Goal: Feedback & Contribution: Leave review/rating

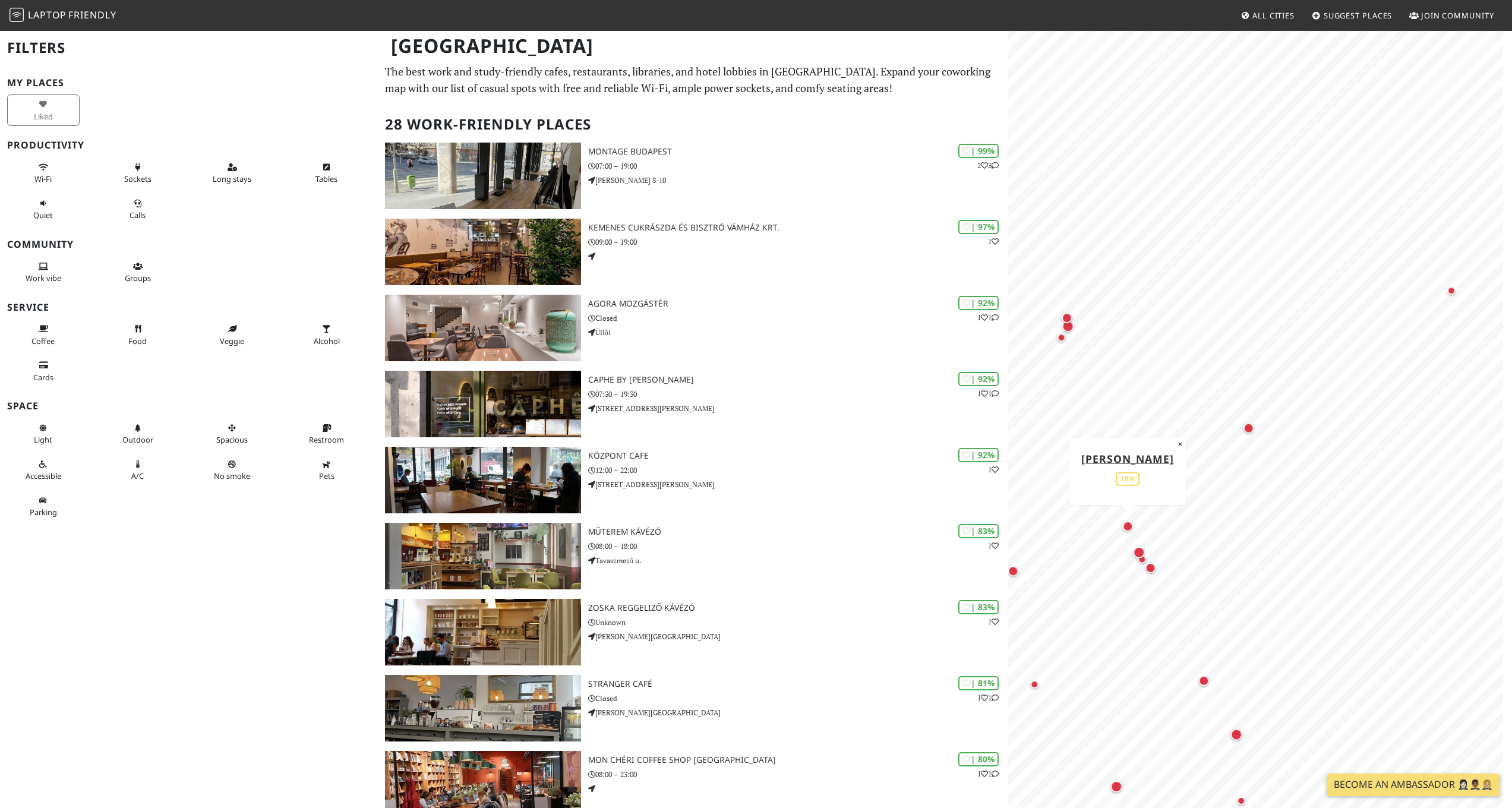
drag, startPoint x: 1359, startPoint y: 626, endPoint x: 1120, endPoint y: 521, distance: 261.0
click at [1120, 521] on div "Map marker" at bounding box center [1127, 526] width 15 height 15
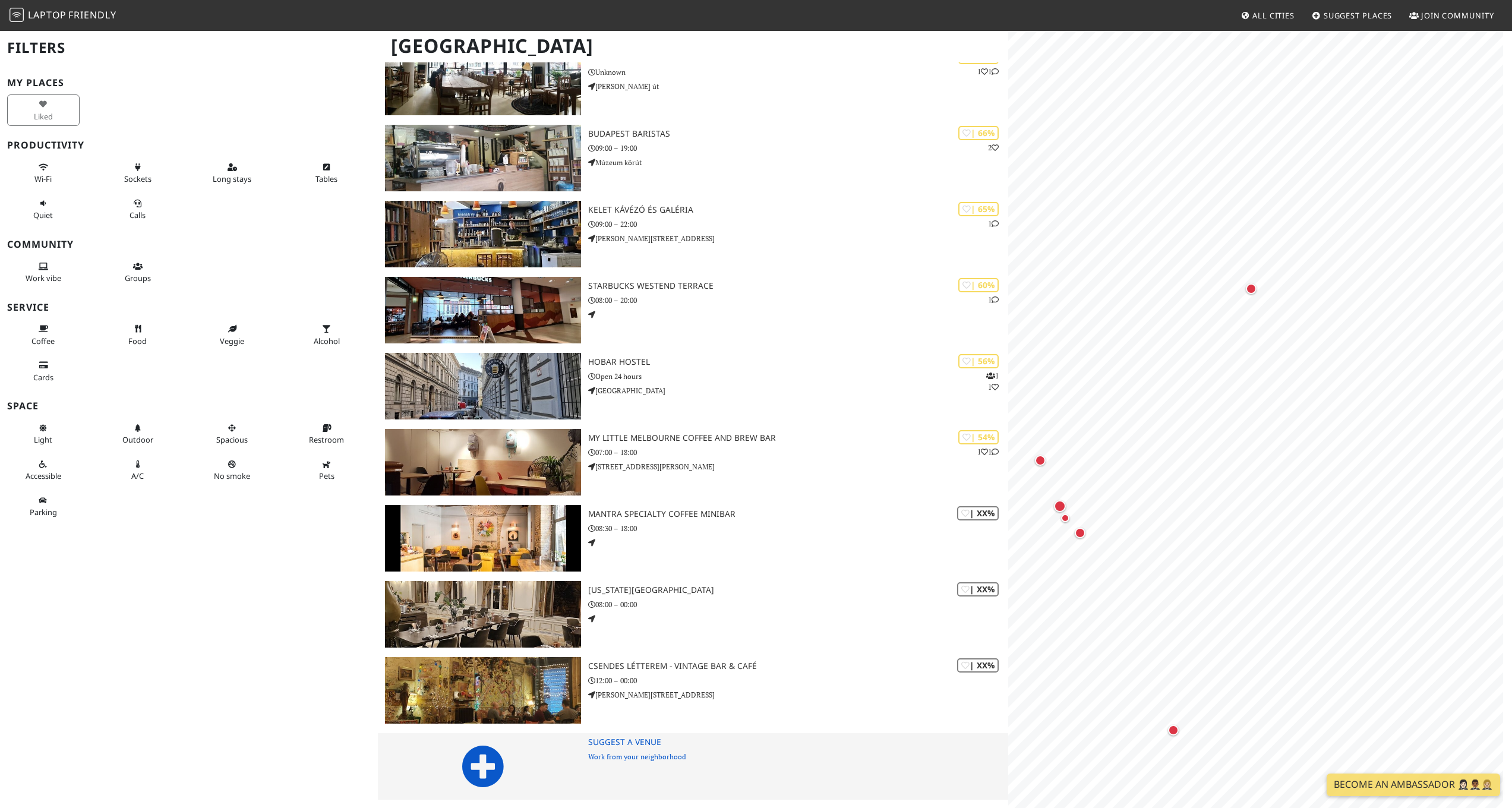
click at [516, 742] on img at bounding box center [482, 767] width 195 height 67
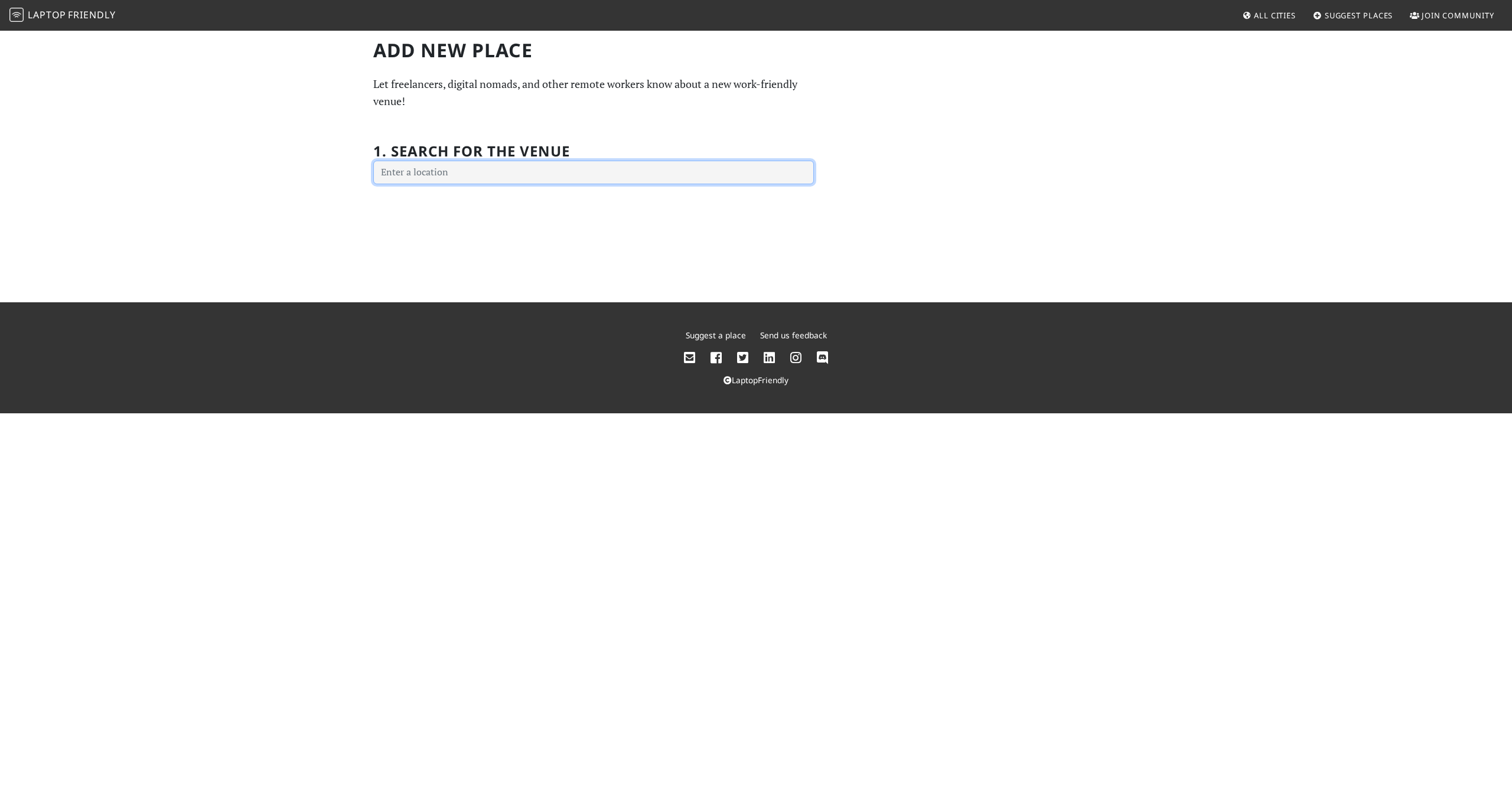
click at [480, 165] on input "text" at bounding box center [593, 171] width 440 height 23
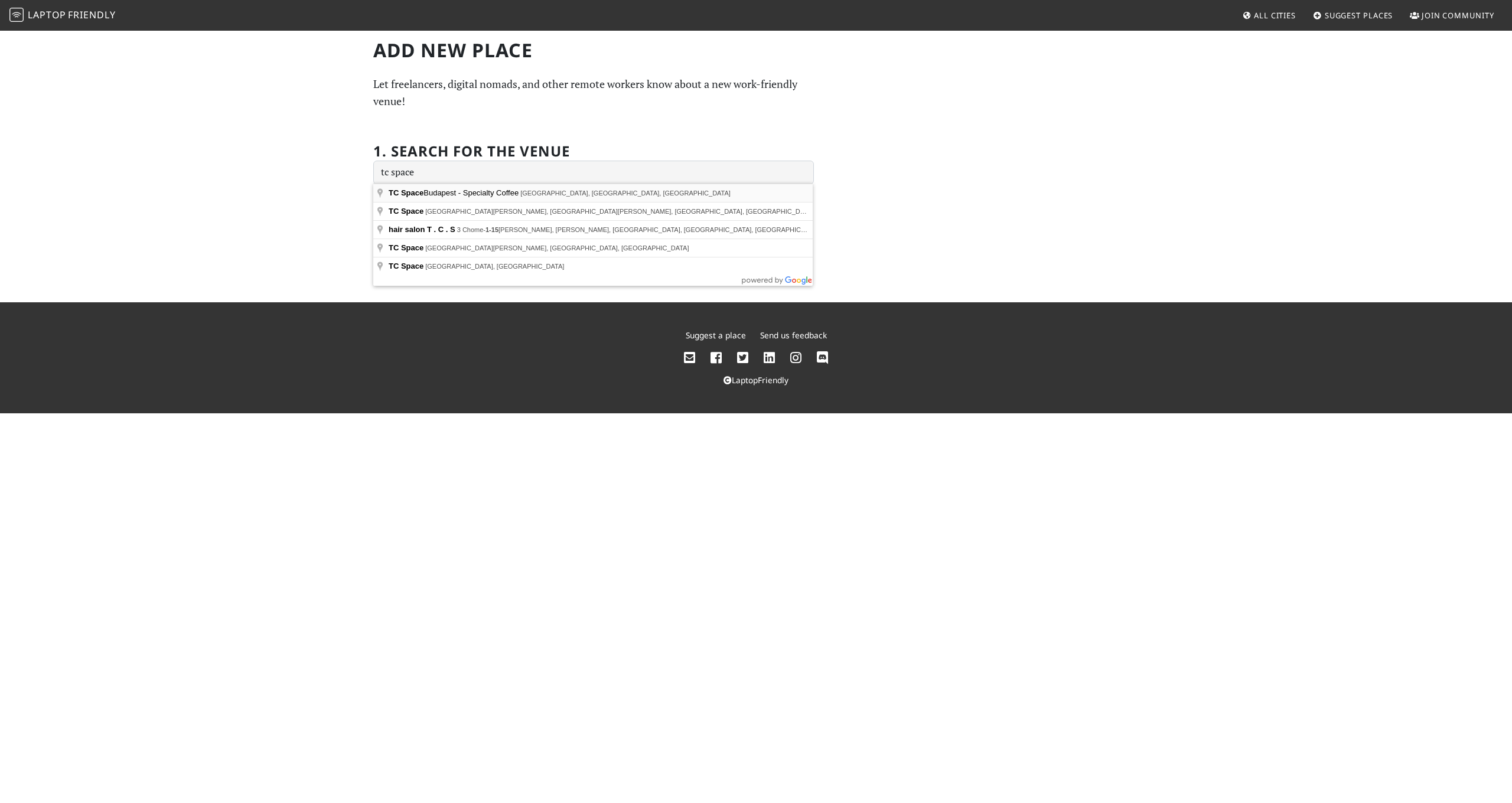
type input "Budapest, TC Space Budapest - Specialty Coffee, Dessewffy Street, Hungary"
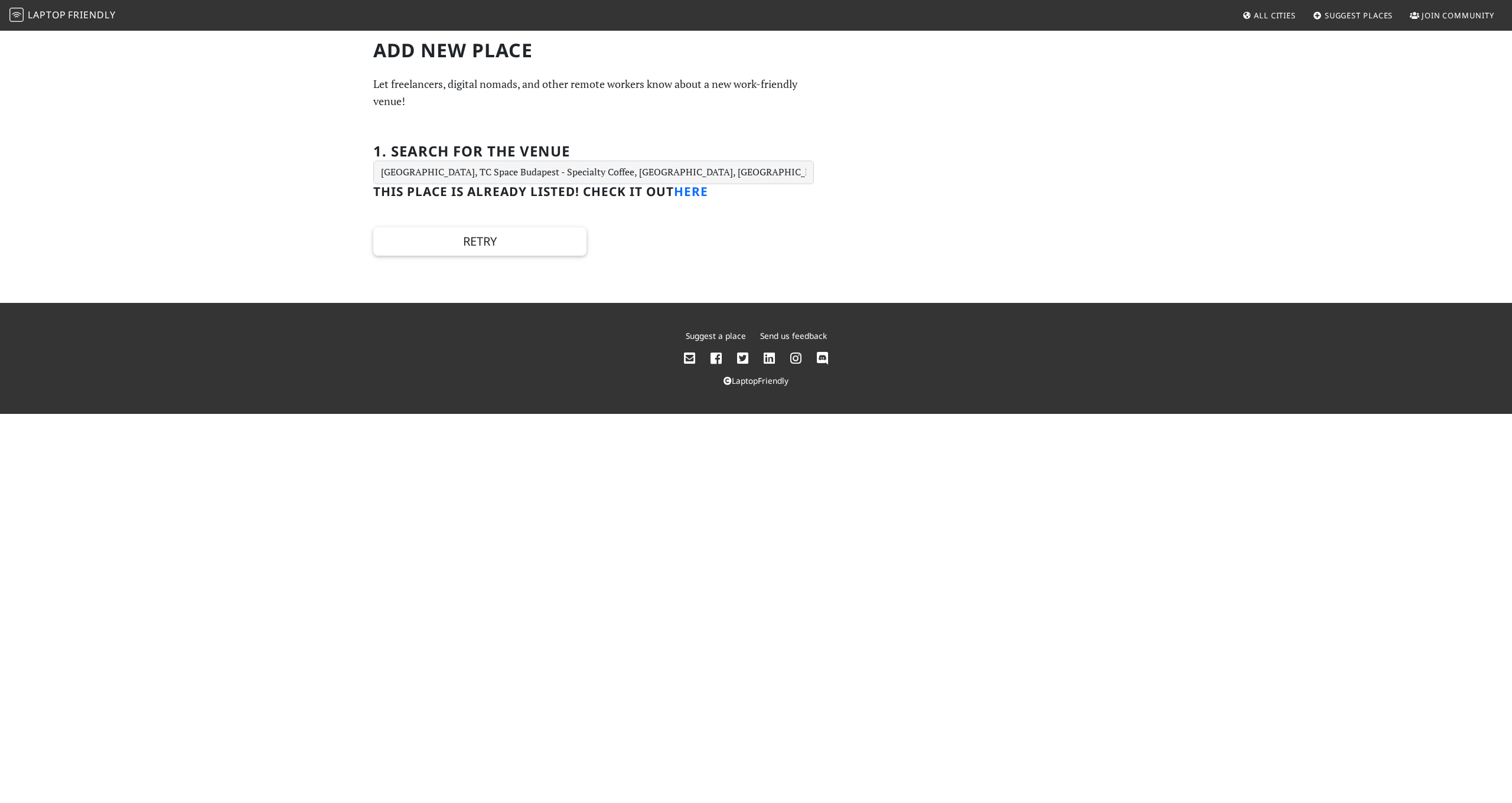
click at [689, 190] on link "here" at bounding box center [690, 191] width 35 height 17
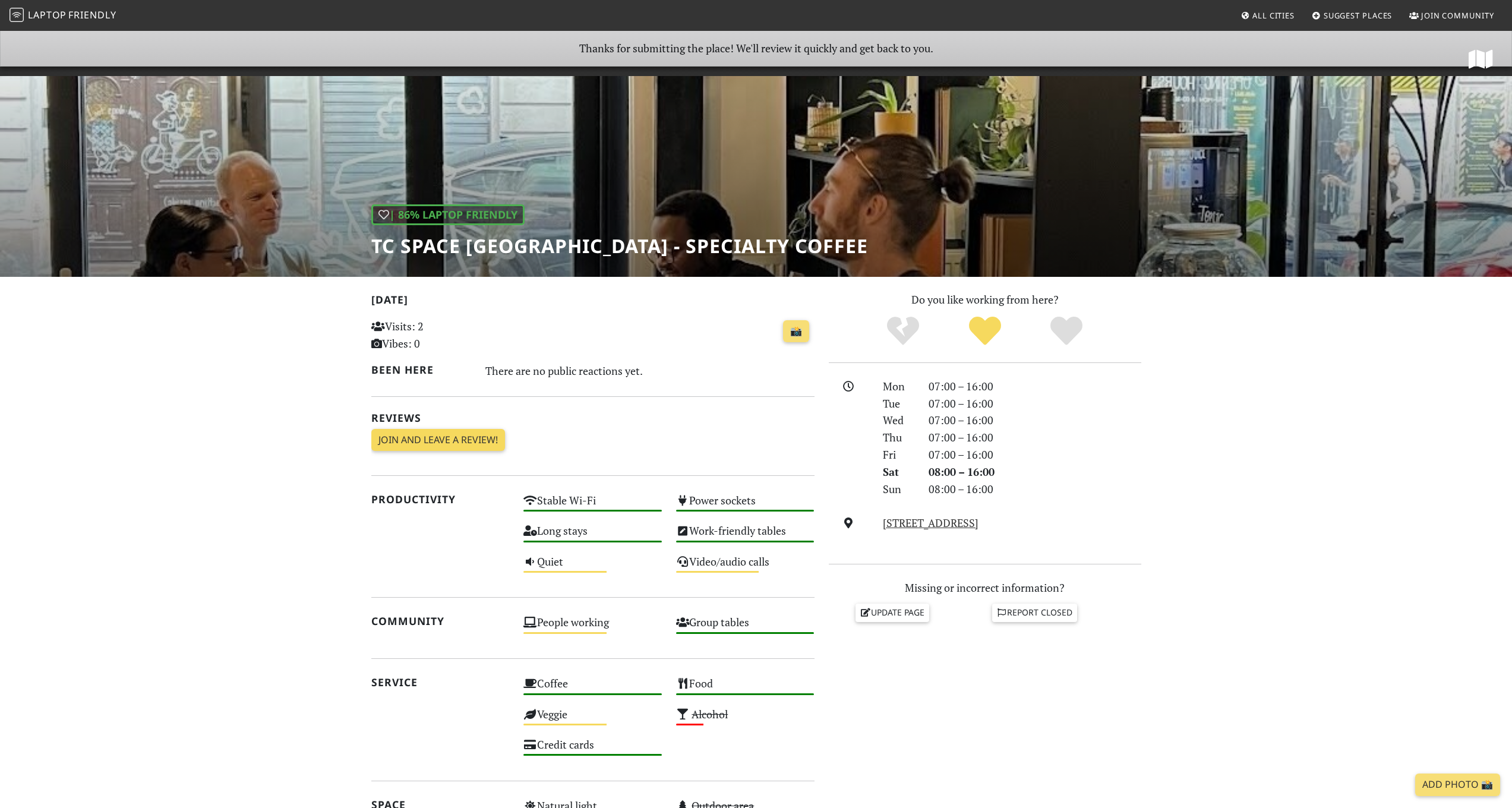
click at [466, 437] on link "Join and leave a review!" at bounding box center [438, 440] width 134 height 23
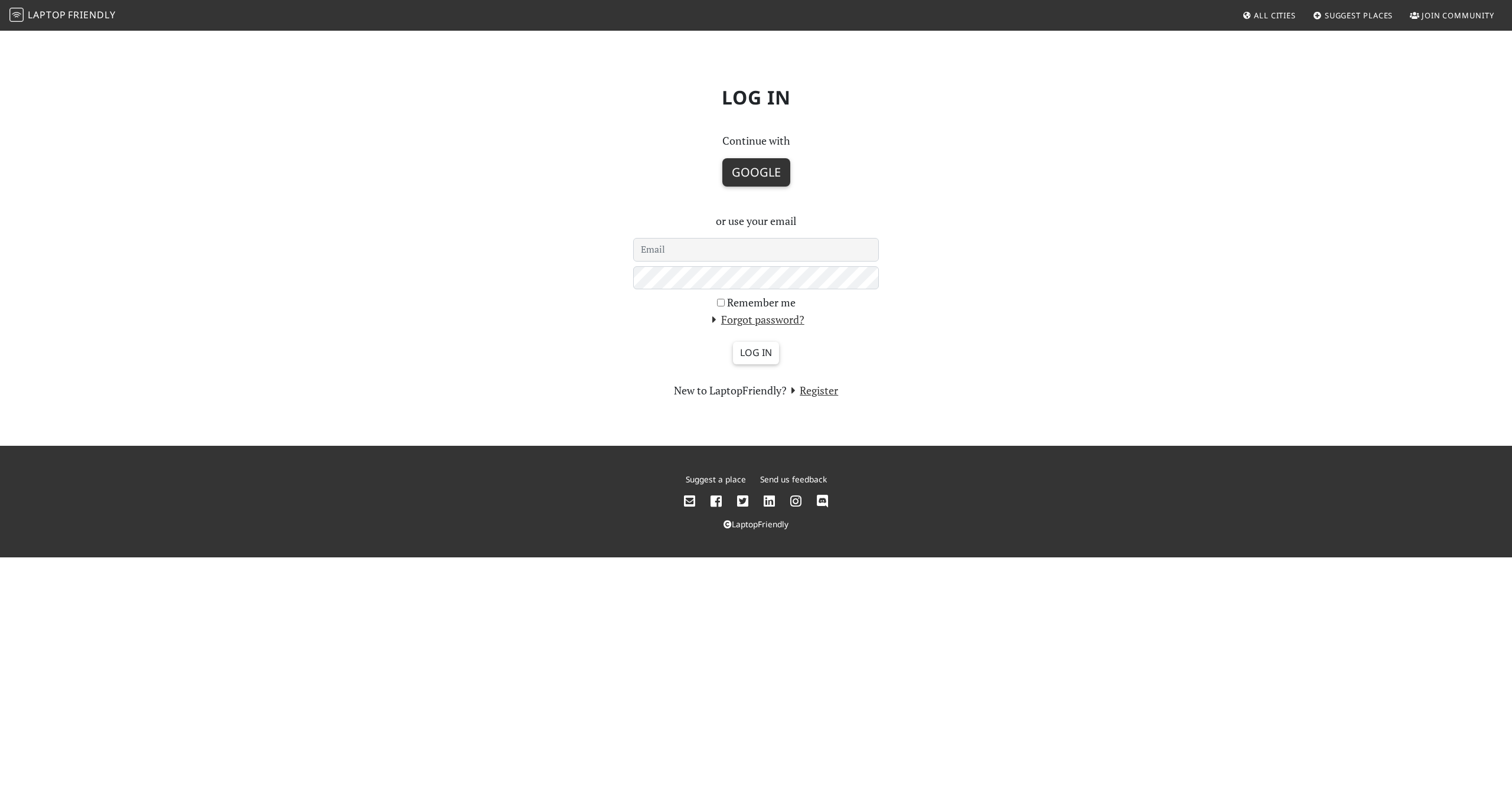
click at [754, 171] on button "Google" at bounding box center [756, 172] width 67 height 28
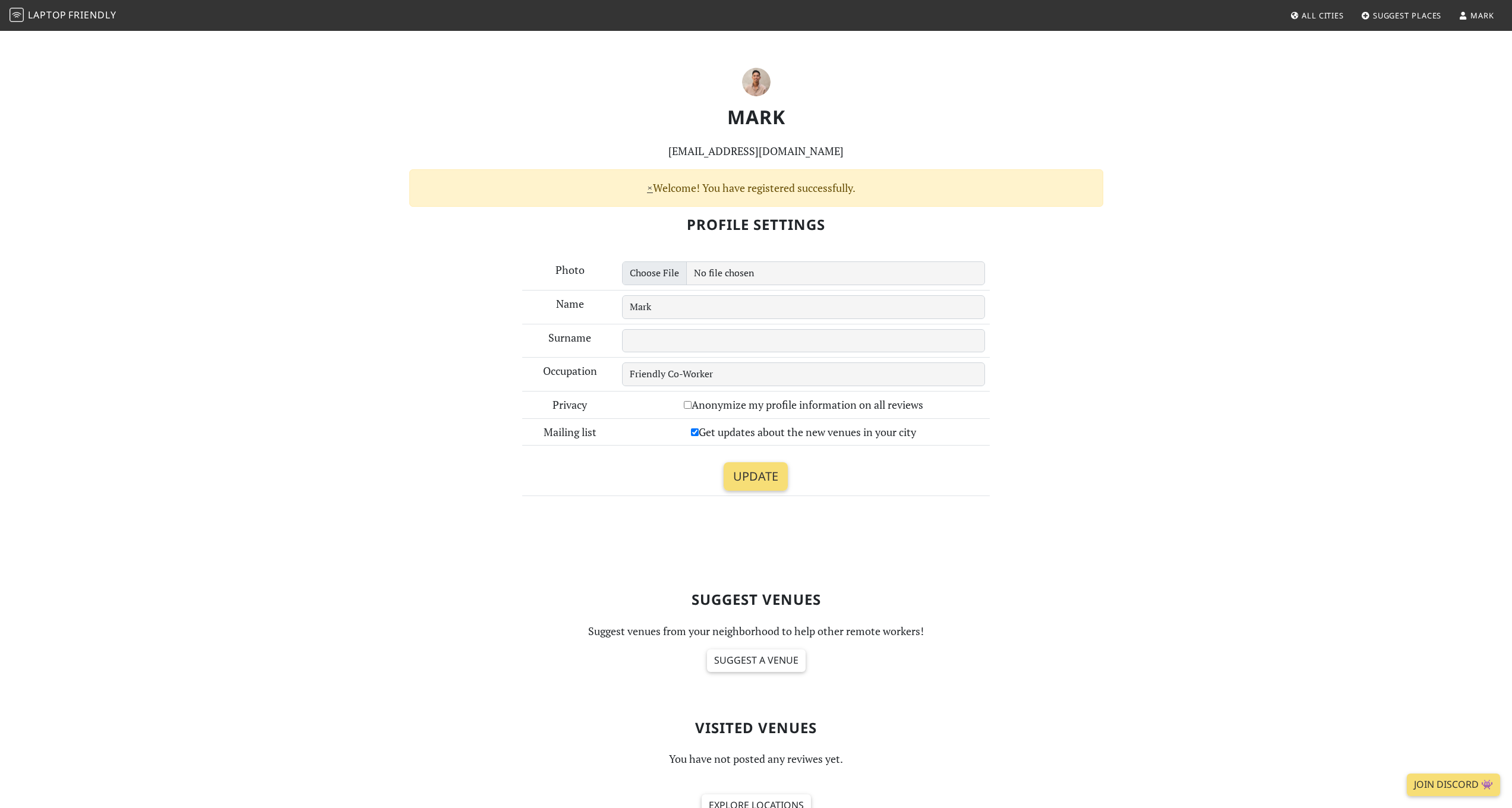
click at [715, 406] on label "Anonymize my profile information on all reviews" at bounding box center [803, 404] width 239 height 17
click at [692, 406] on input "Anonymize my profile information on all reviews" at bounding box center [687, 404] width 8 height 8
checkbox input "true"
click at [762, 469] on input "Update" at bounding box center [756, 476] width 64 height 28
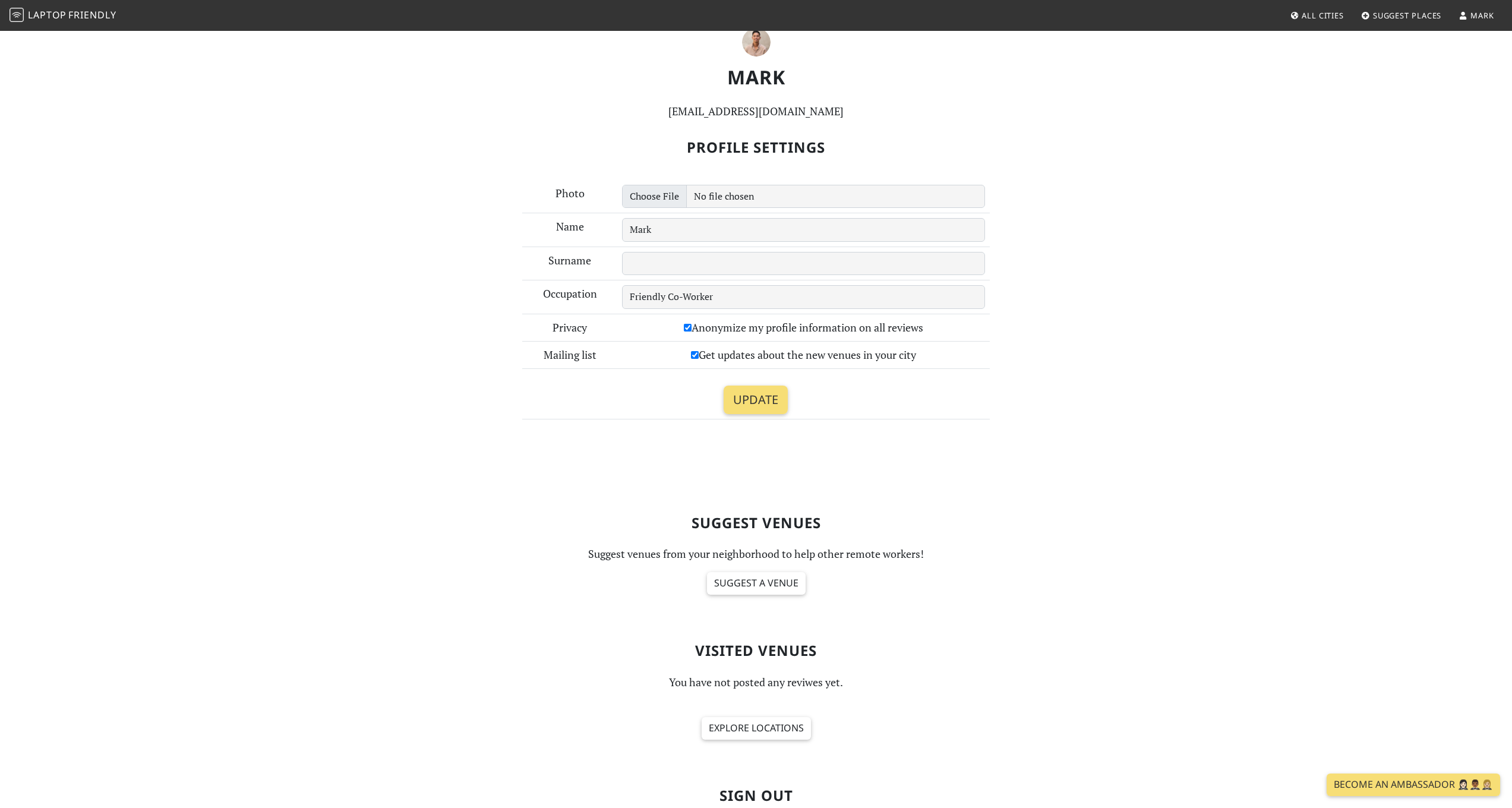
scroll to position [164, 0]
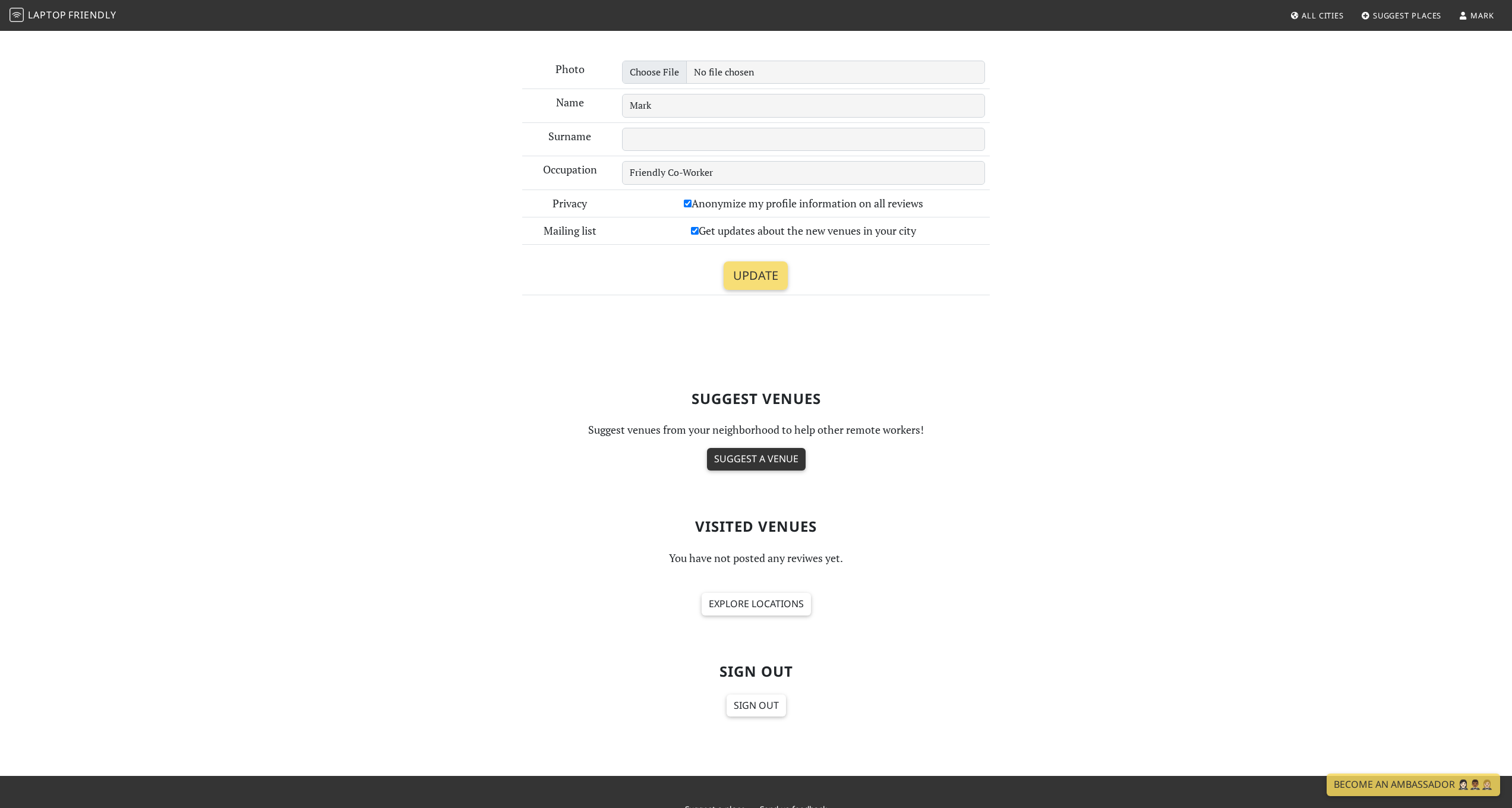
click at [747, 458] on link "Suggest a venue" at bounding box center [756, 459] width 99 height 23
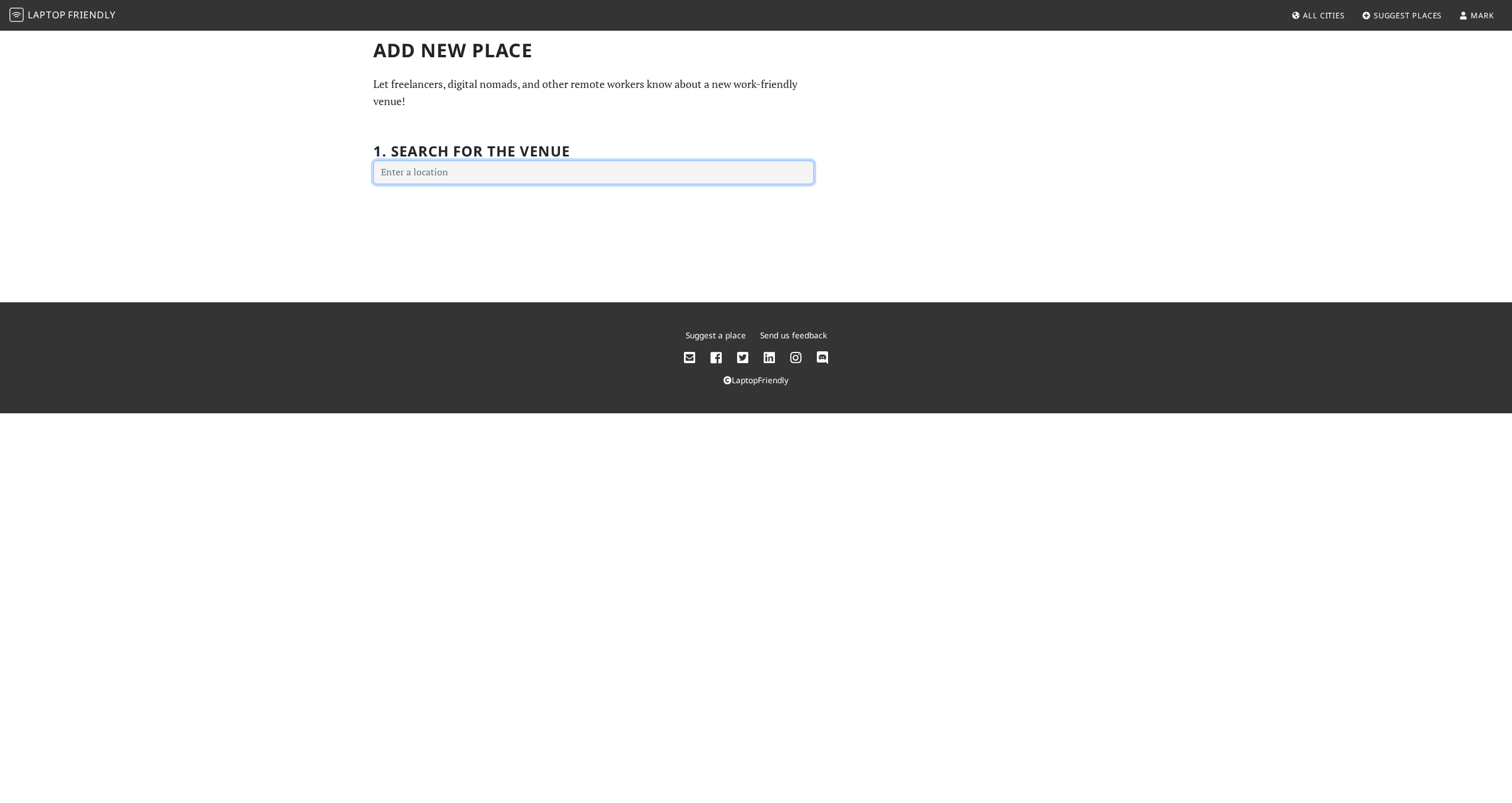
click at [482, 181] on input "text" at bounding box center [593, 171] width 440 height 23
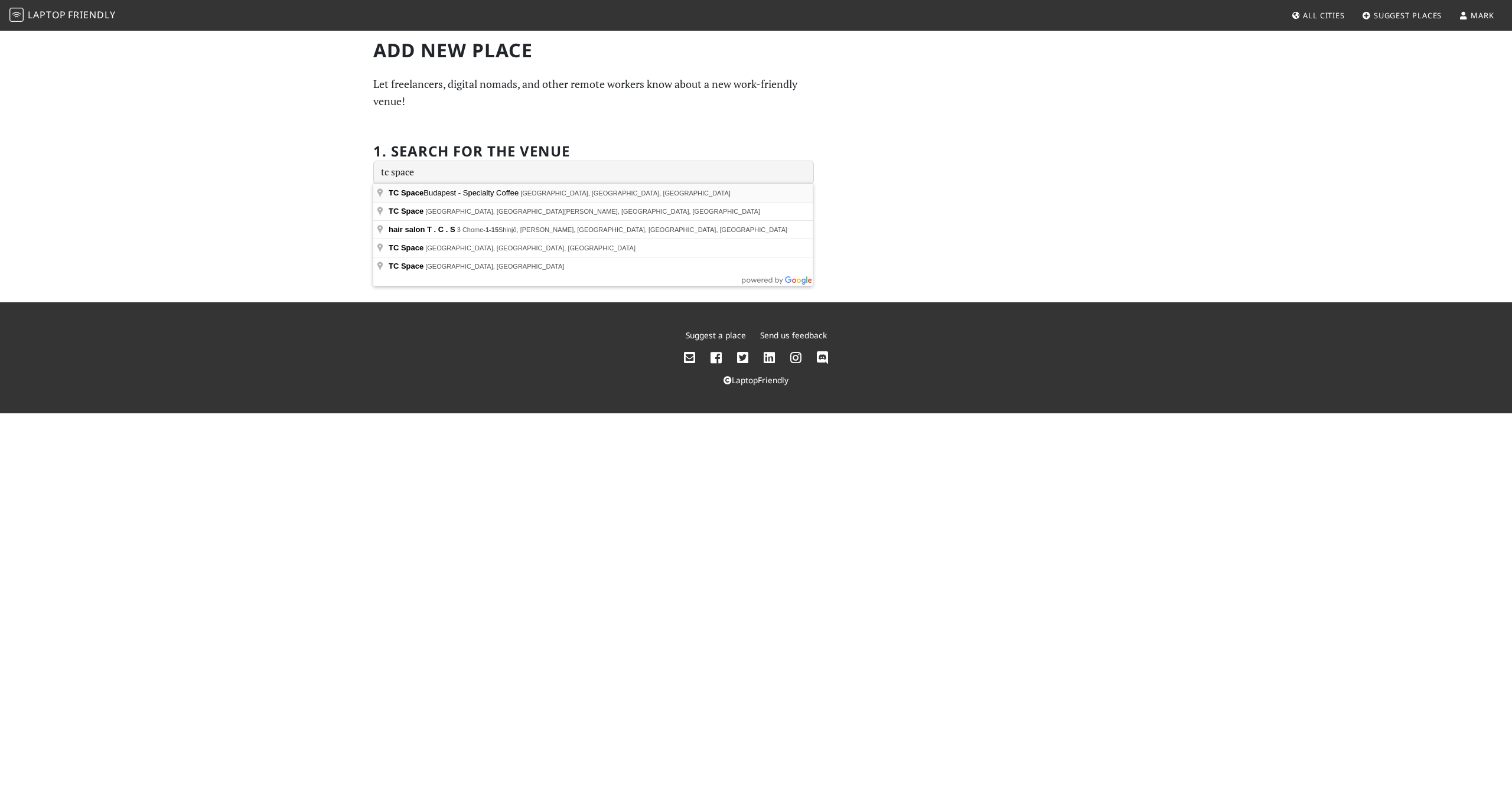
type input "[GEOGRAPHIC_DATA], TC Space Budapest - Specialty Coffee, [GEOGRAPHIC_DATA], [GE…"
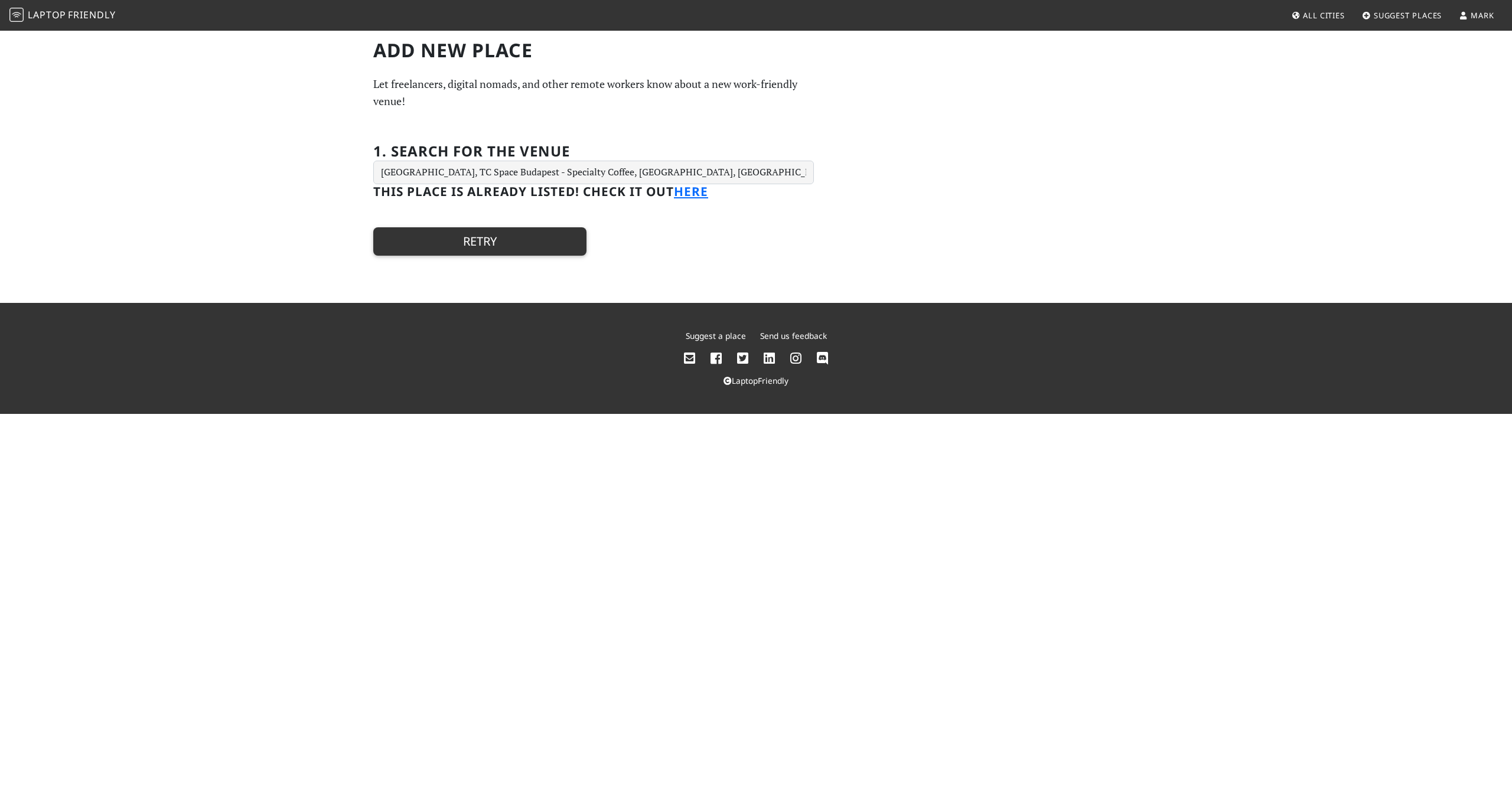
drag, startPoint x: 539, startPoint y: 242, endPoint x: 570, endPoint y: 232, distance: 32.6
click at [570, 232] on button "Retry" at bounding box center [480, 242] width 214 height 28
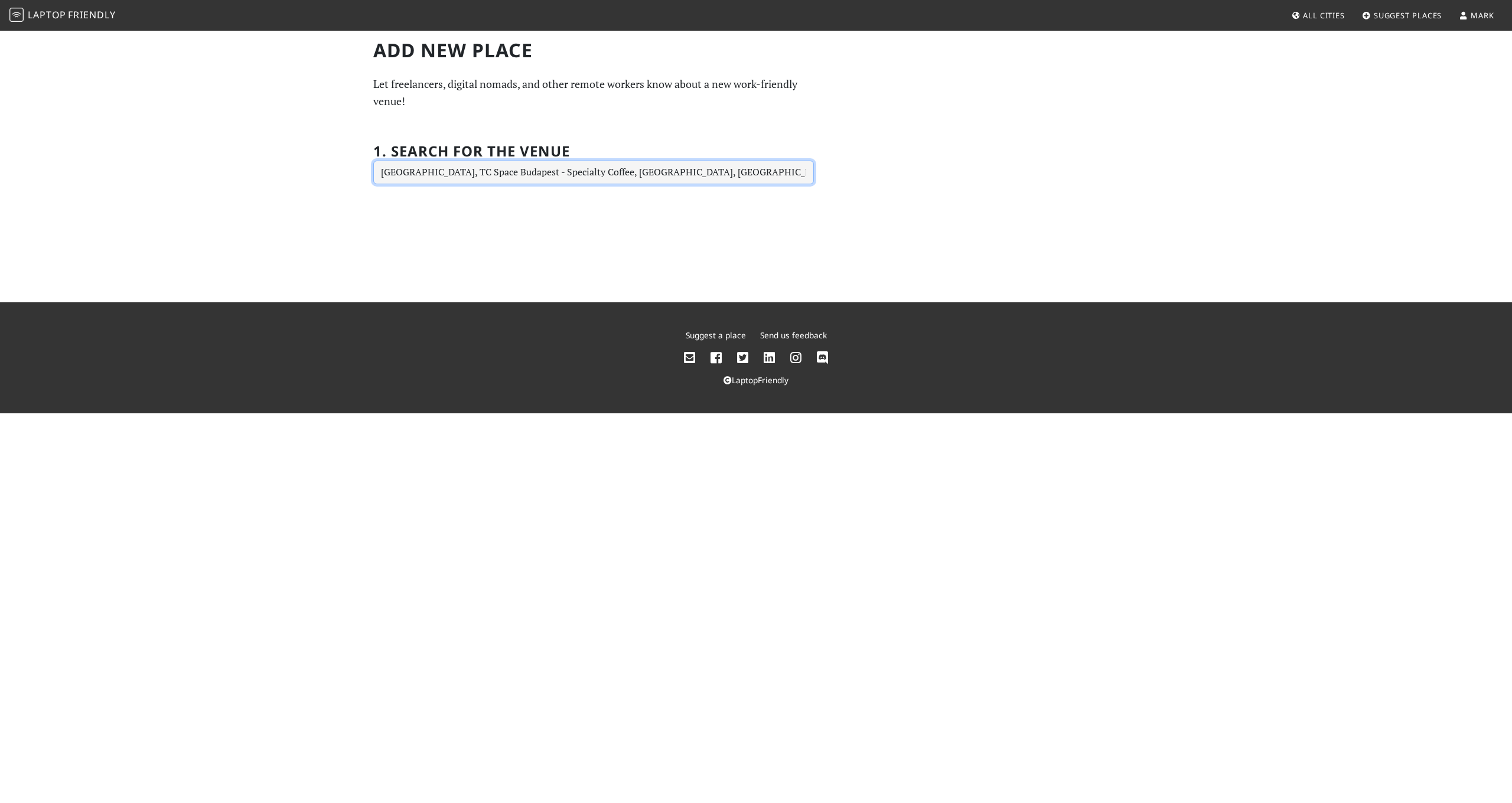
click at [467, 164] on input "Budapest, TC Space Budapest - Specialty Coffee, Dessewffy Street, Hungary" at bounding box center [593, 171] width 440 height 23
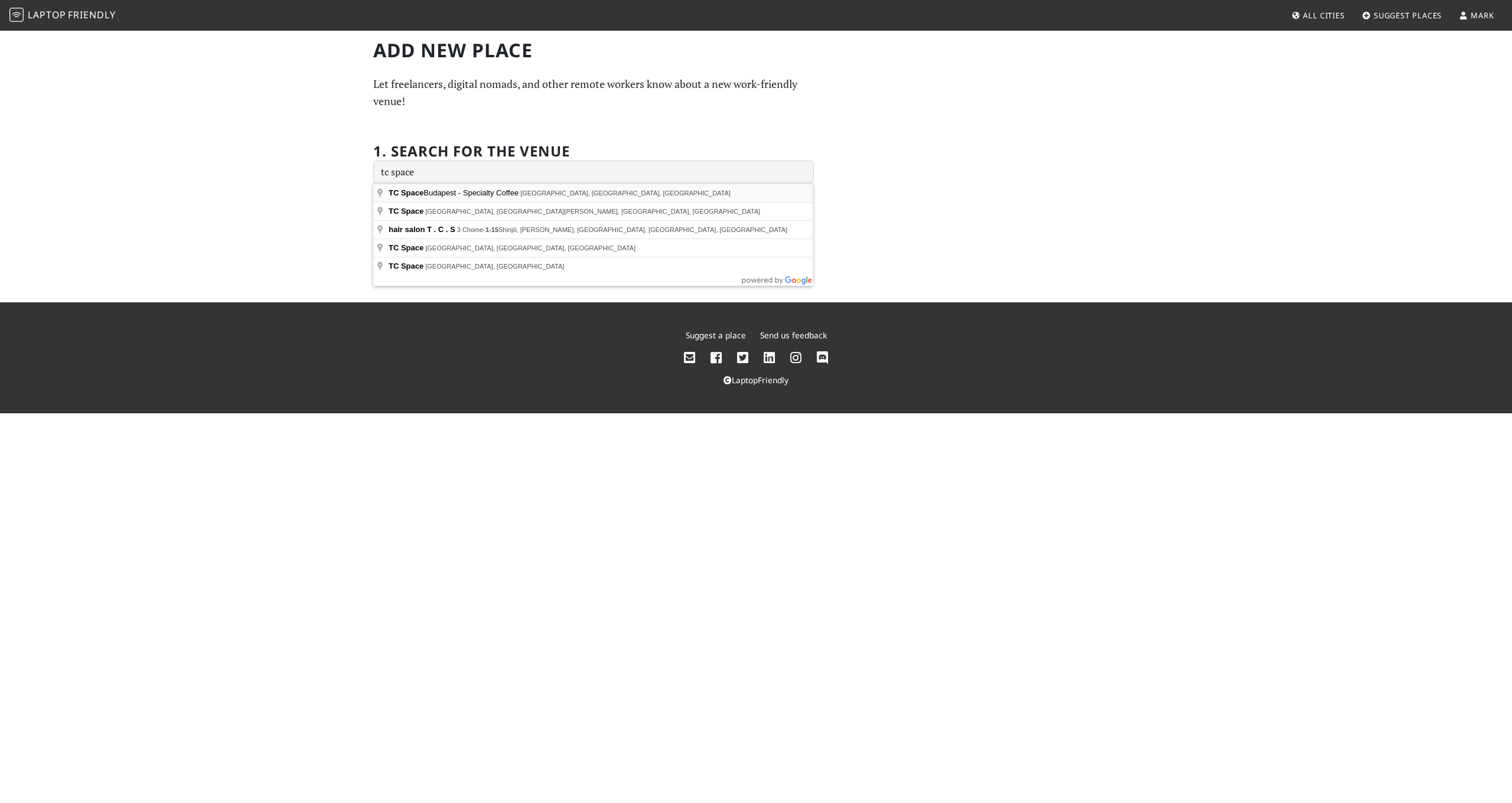
type input "Budapest, TC Space Budapest - Specialty Coffee, Dessewffy Street, Hungary"
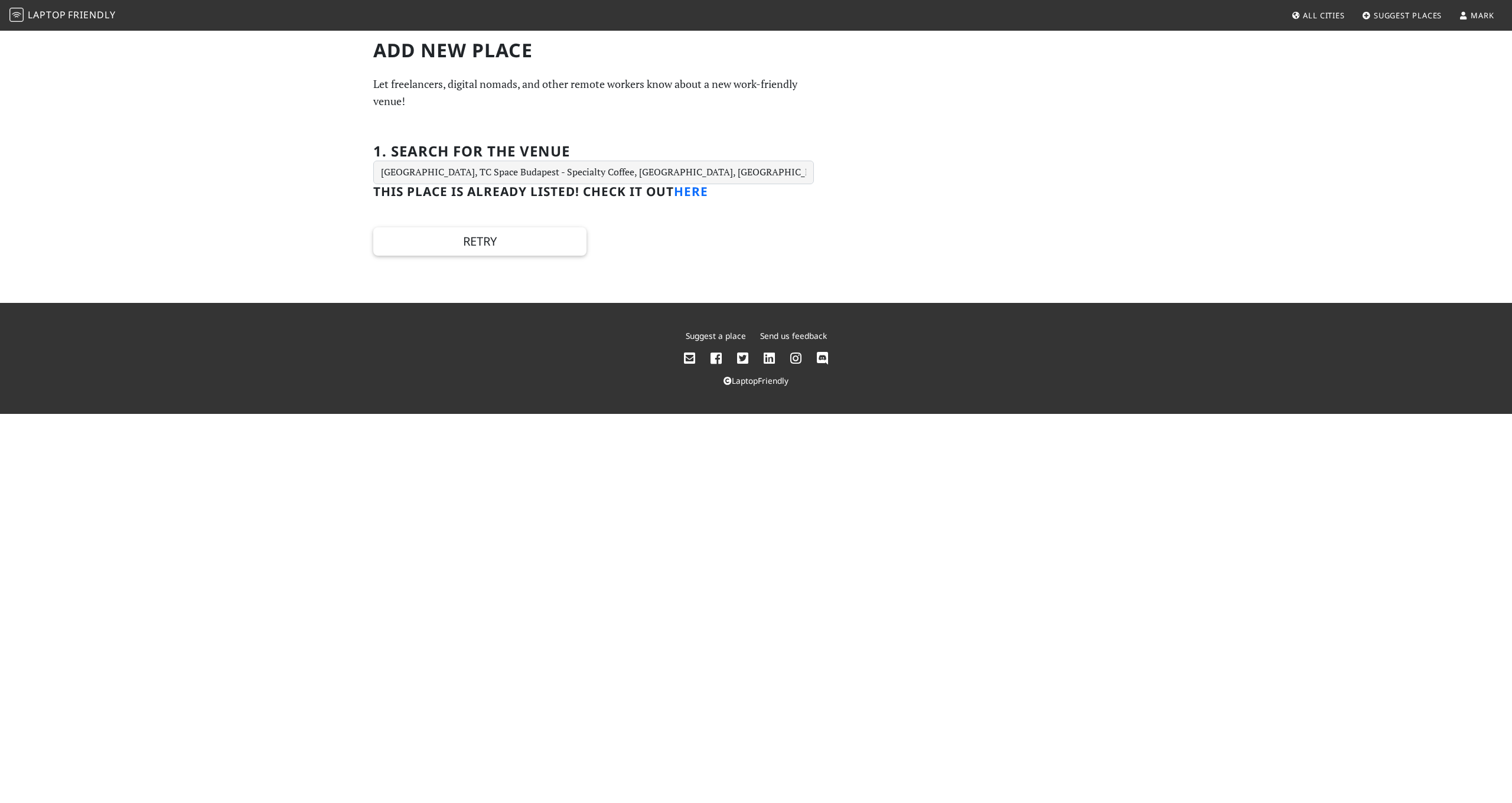
click at [688, 187] on link "here" at bounding box center [690, 191] width 35 height 17
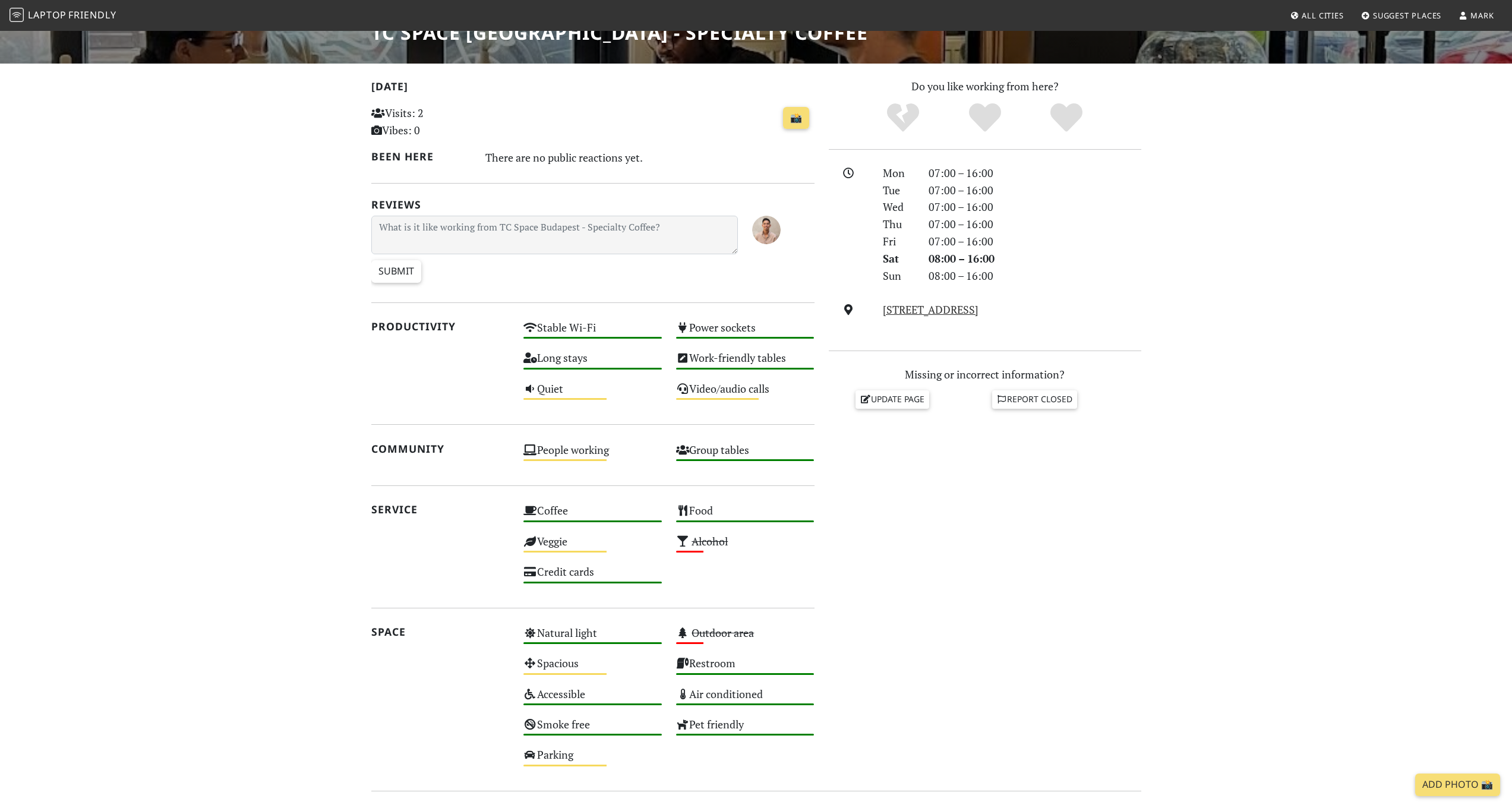
scroll to position [199, 0]
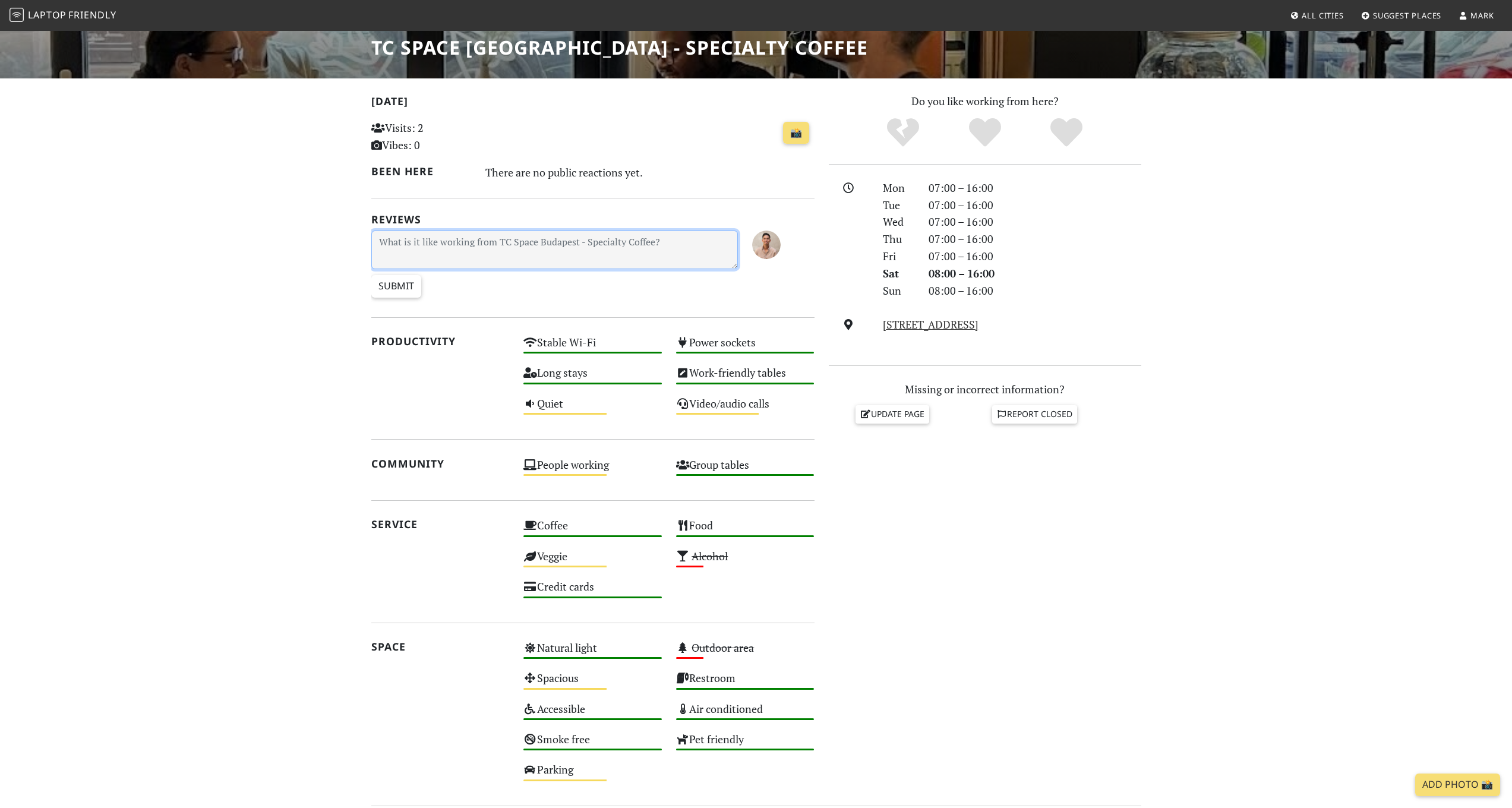
click at [430, 244] on textarea at bounding box center [555, 250] width 368 height 39
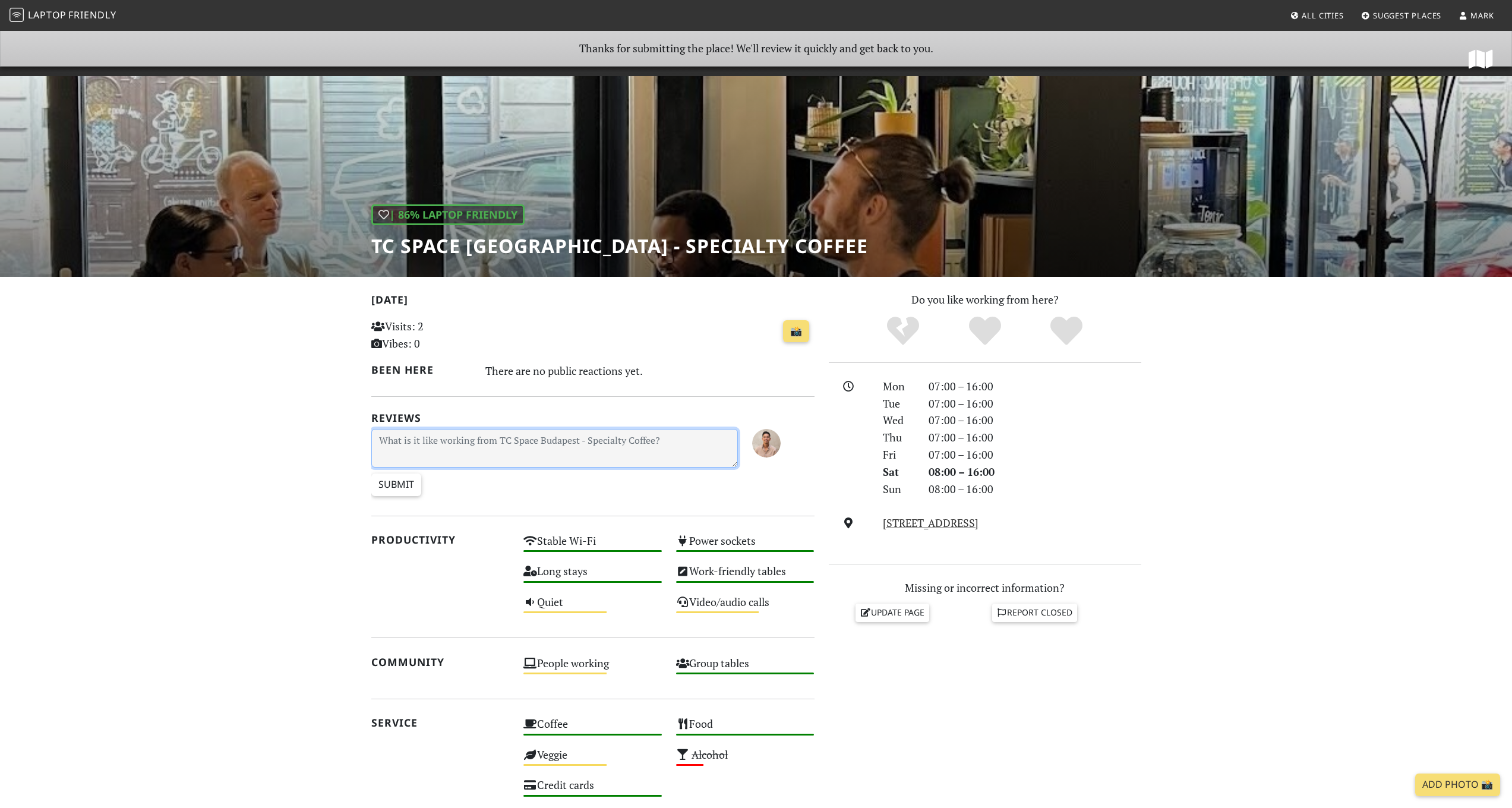
scroll to position [15, 0]
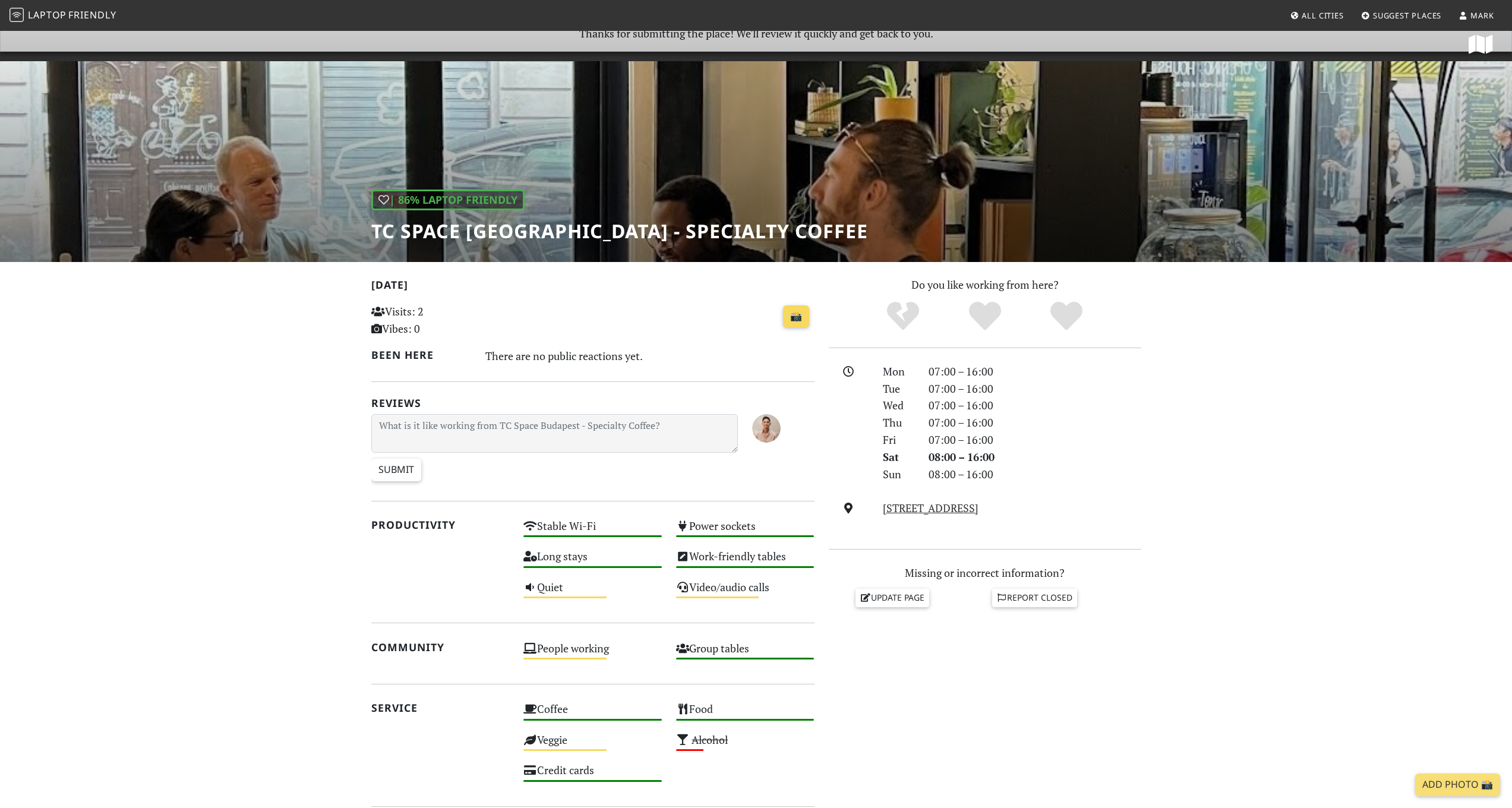
click at [794, 316] on link "📸" at bounding box center [797, 317] width 26 height 23
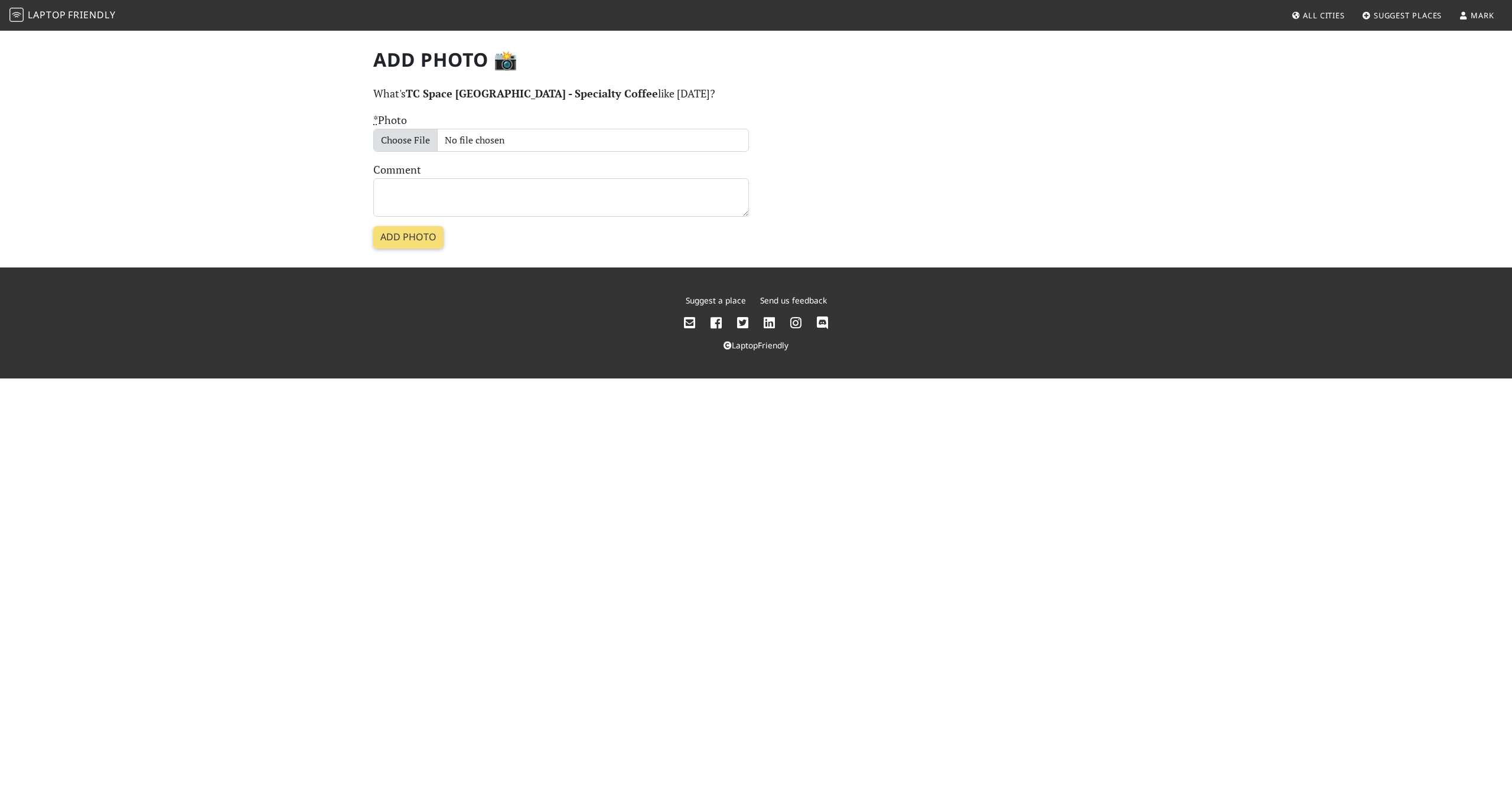
click at [418, 139] on input "* Photo" at bounding box center [560, 140] width 376 height 23
click at [408, 136] on input "* Photo" at bounding box center [560, 140] width 376 height 23
type input "C:\fakepath\IMG_2593 2.heic"
click at [419, 231] on input "Add photo" at bounding box center [408, 237] width 70 height 22
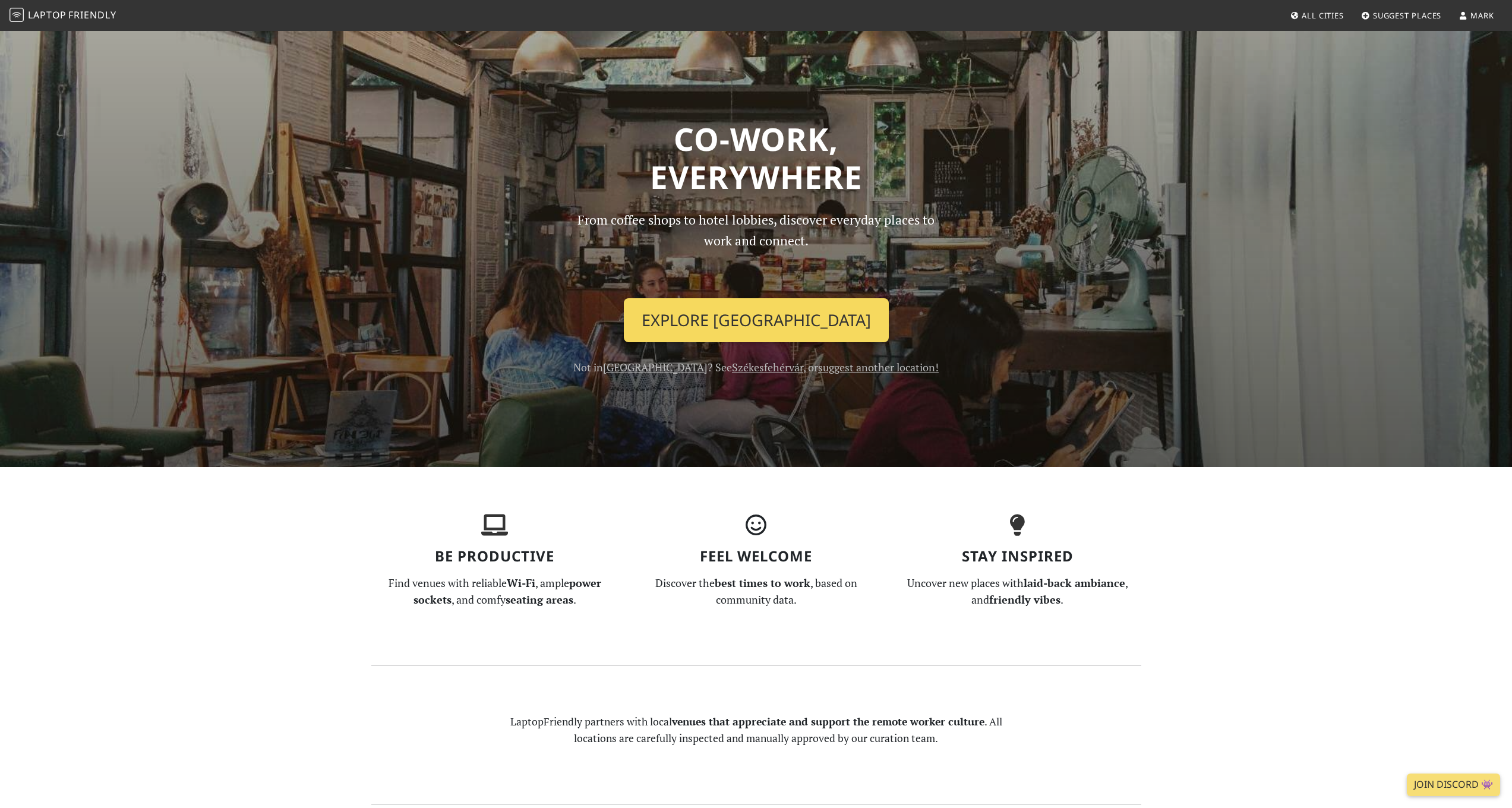
click at [781, 319] on link "Explore Budapest" at bounding box center [756, 320] width 265 height 44
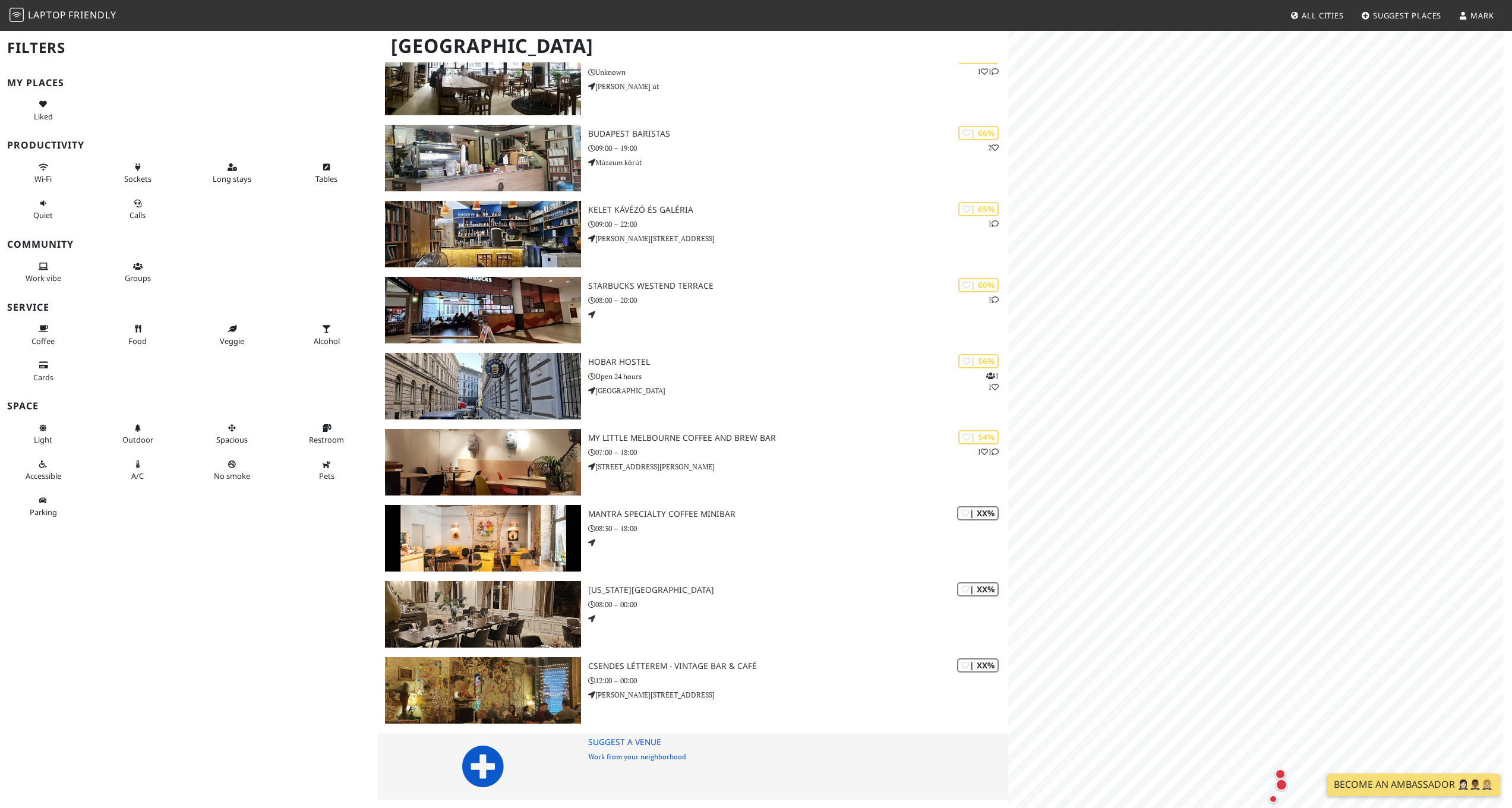
click at [597, 770] on div "Suggest a Venue Work from your neighborhood" at bounding box center [798, 767] width 420 height 67
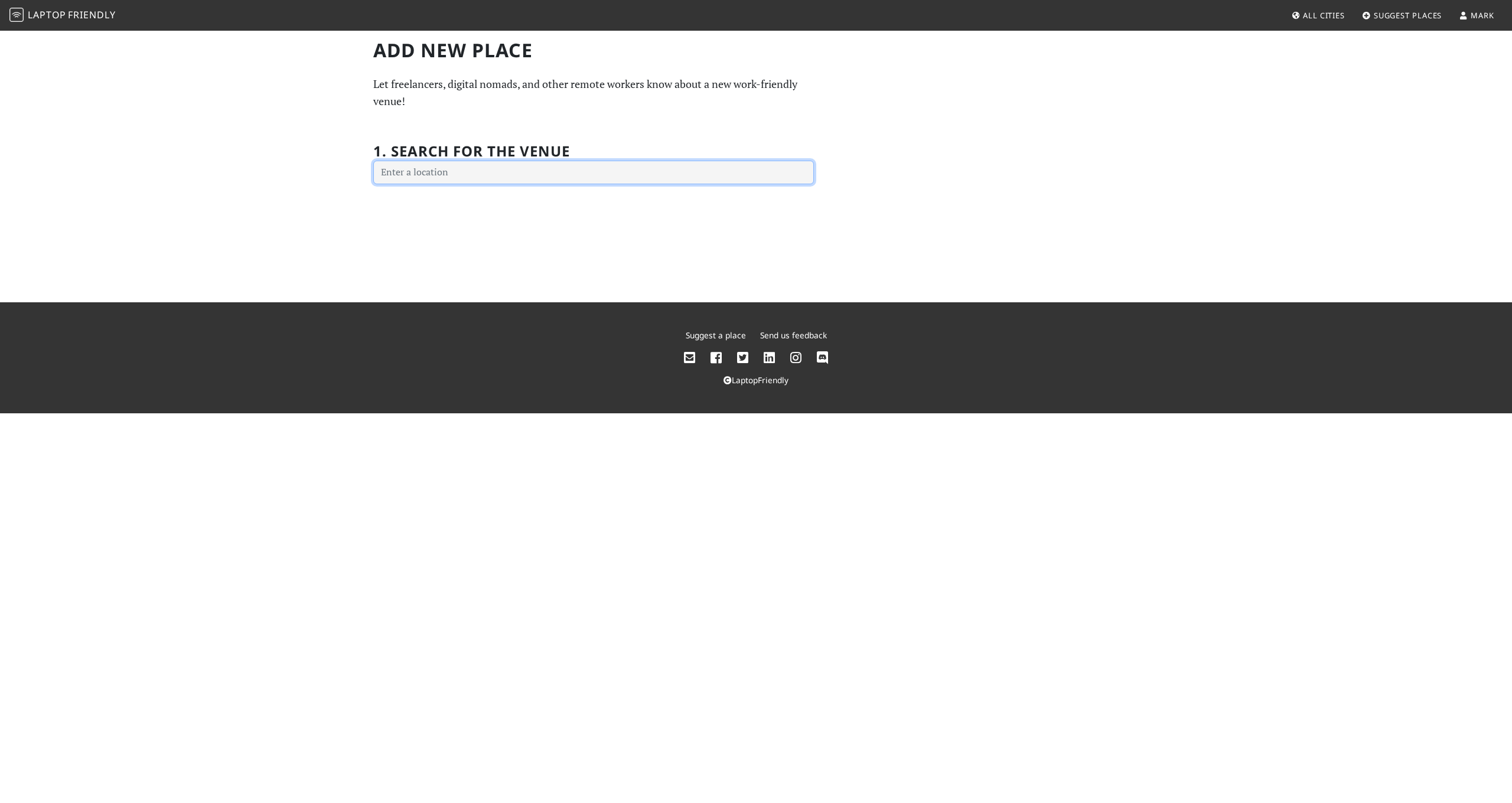
click at [486, 172] on input "text" at bounding box center [593, 171] width 440 height 23
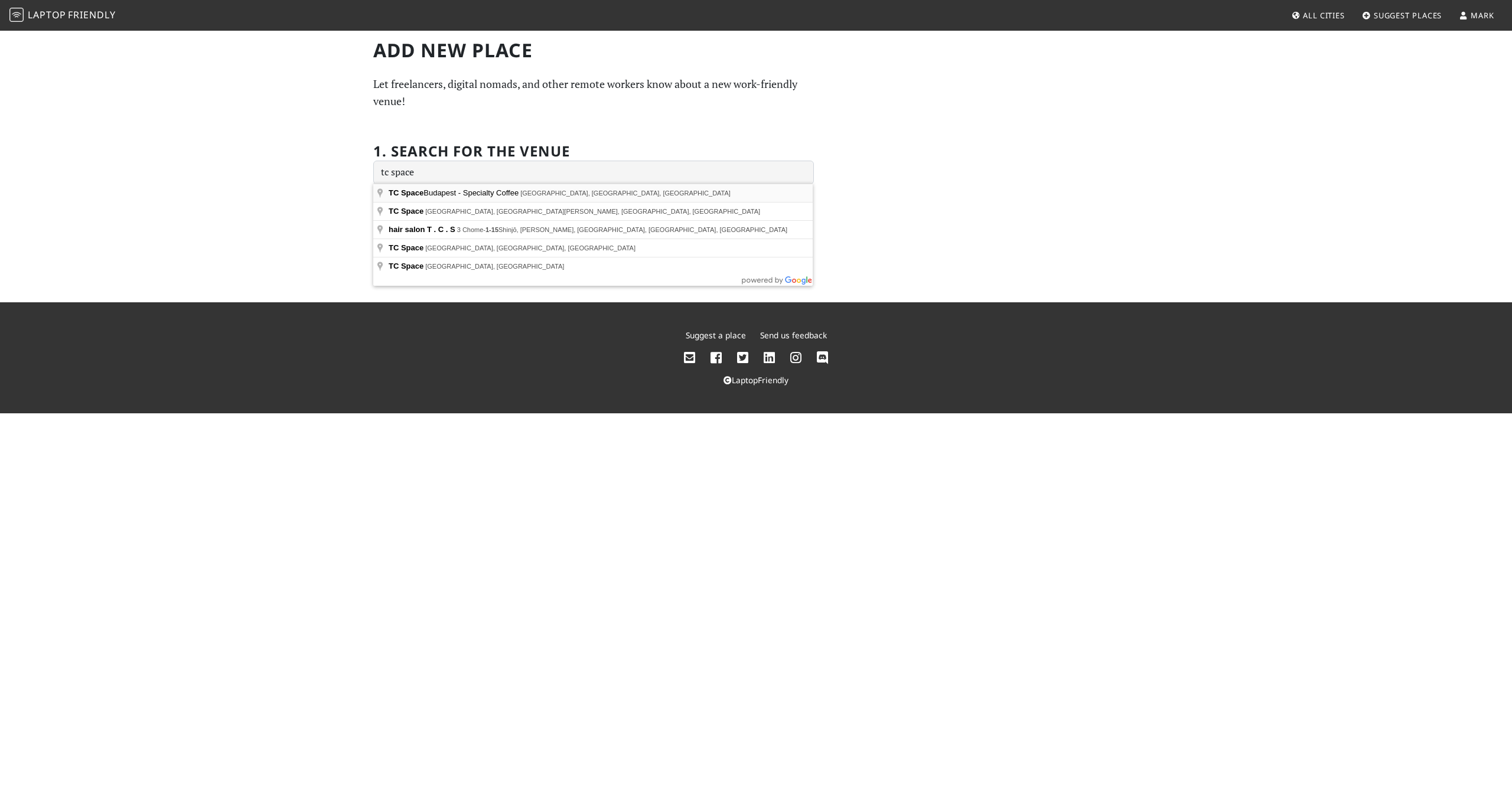
type input "[GEOGRAPHIC_DATA], TC Space Budapest - Specialty Coffee, [GEOGRAPHIC_DATA], [GE…"
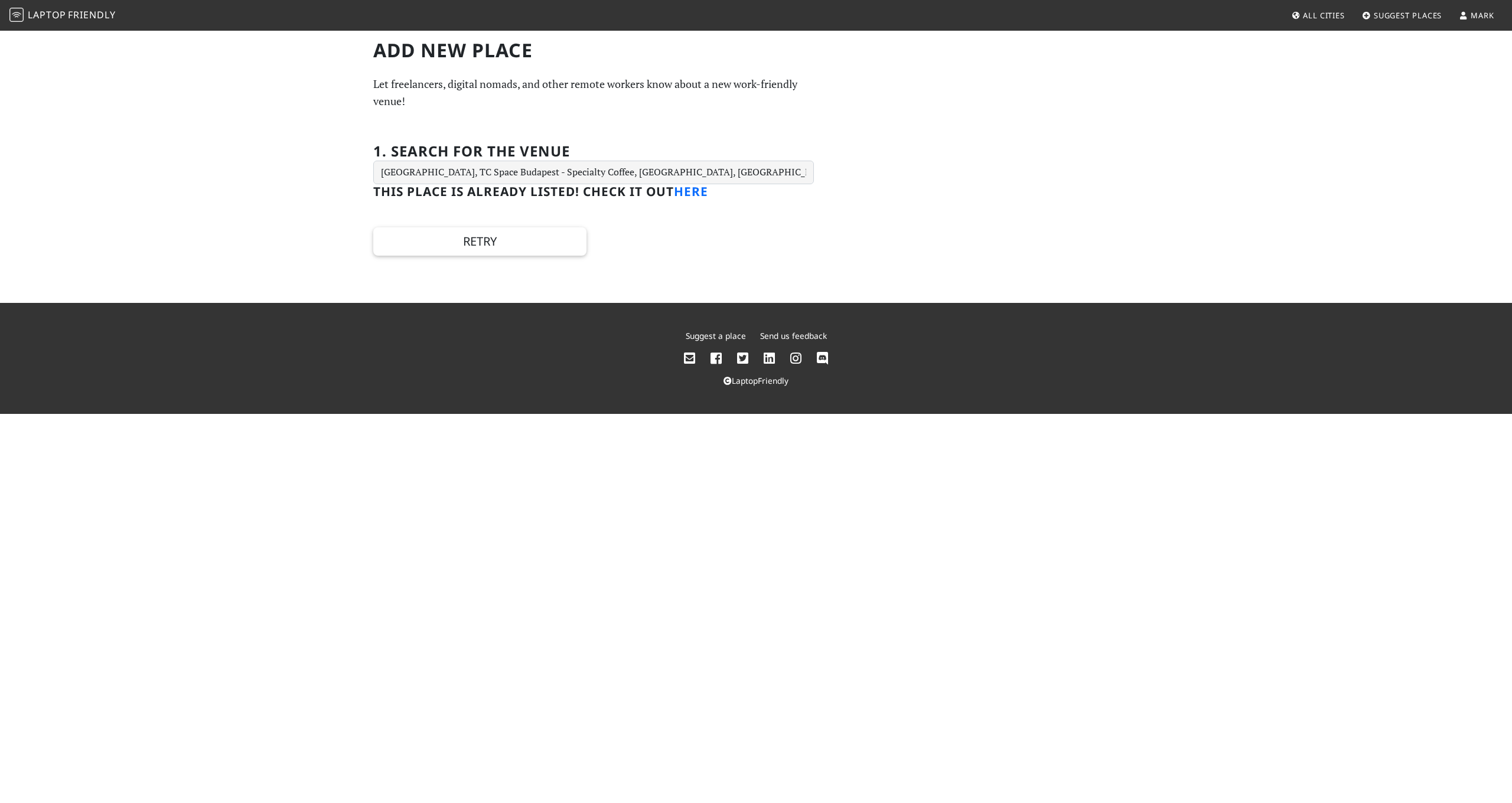
click at [700, 188] on link "here" at bounding box center [690, 191] width 35 height 17
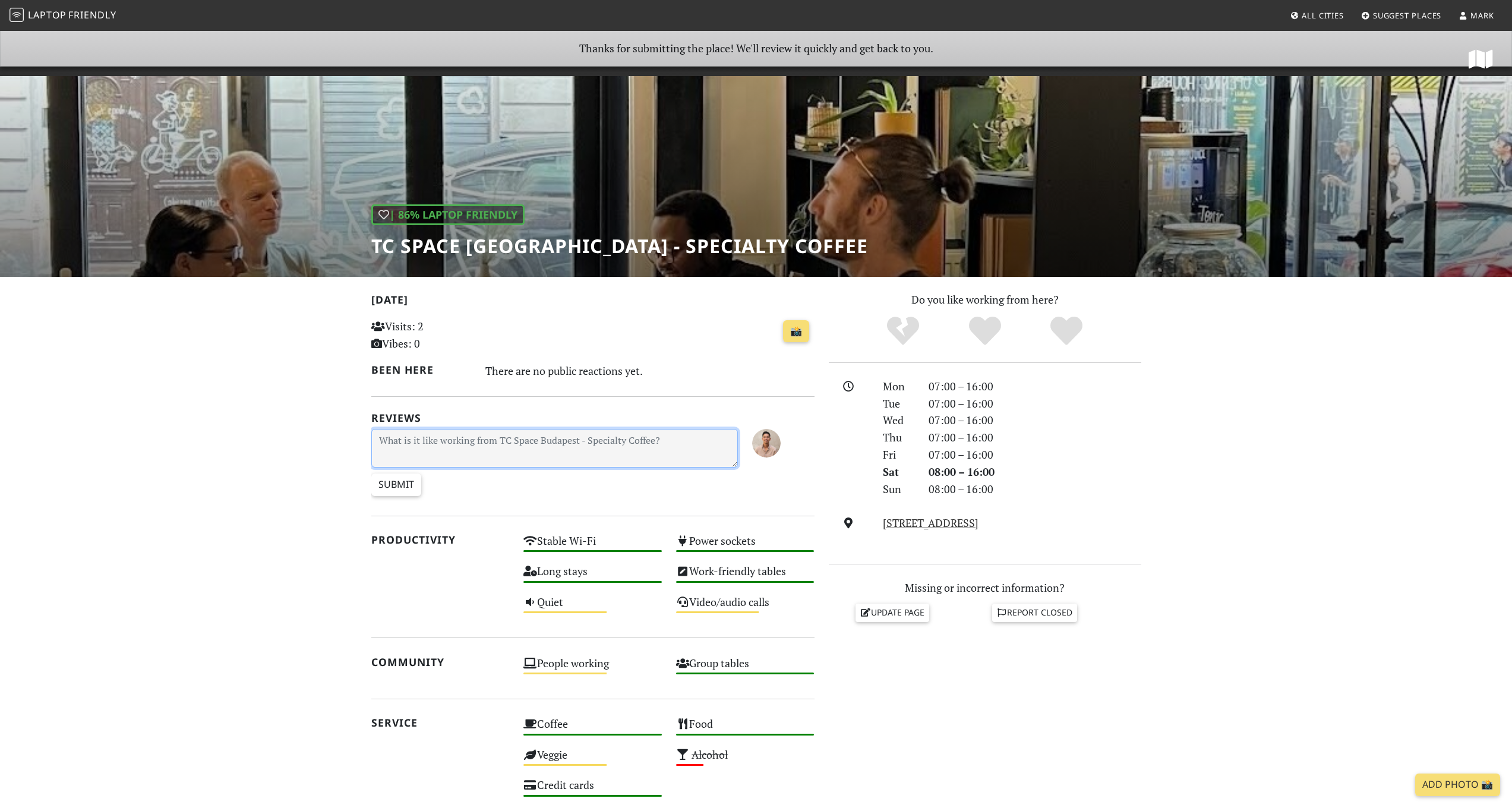
click at [482, 453] on textarea at bounding box center [555, 448] width 368 height 39
type textarea "The People are are so welcoming & nice. Such a relaxing spot where i can work a…"
click at [414, 479] on input "Submit" at bounding box center [396, 485] width 50 height 23
type input "Create Review"
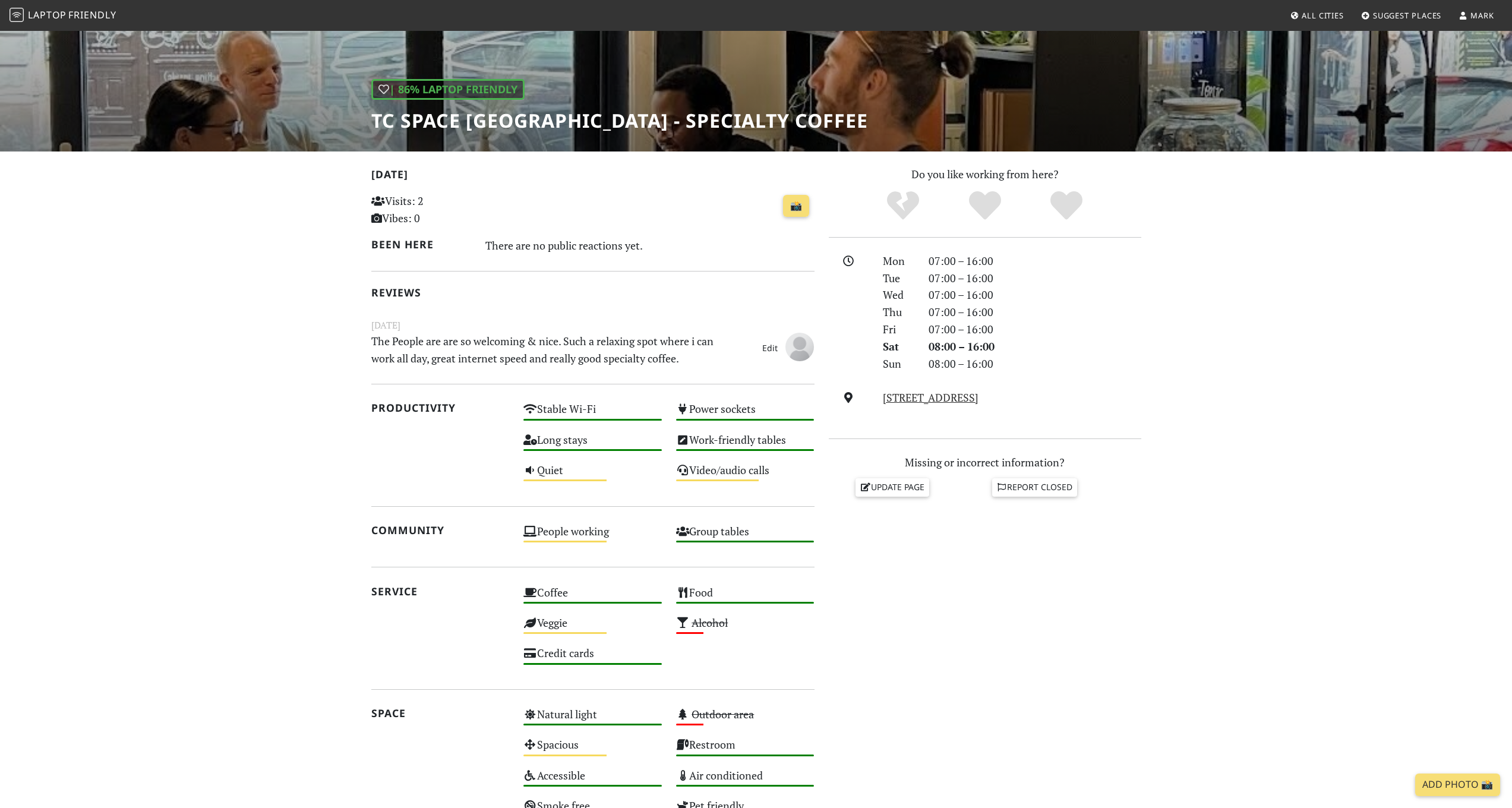
scroll to position [255, 0]
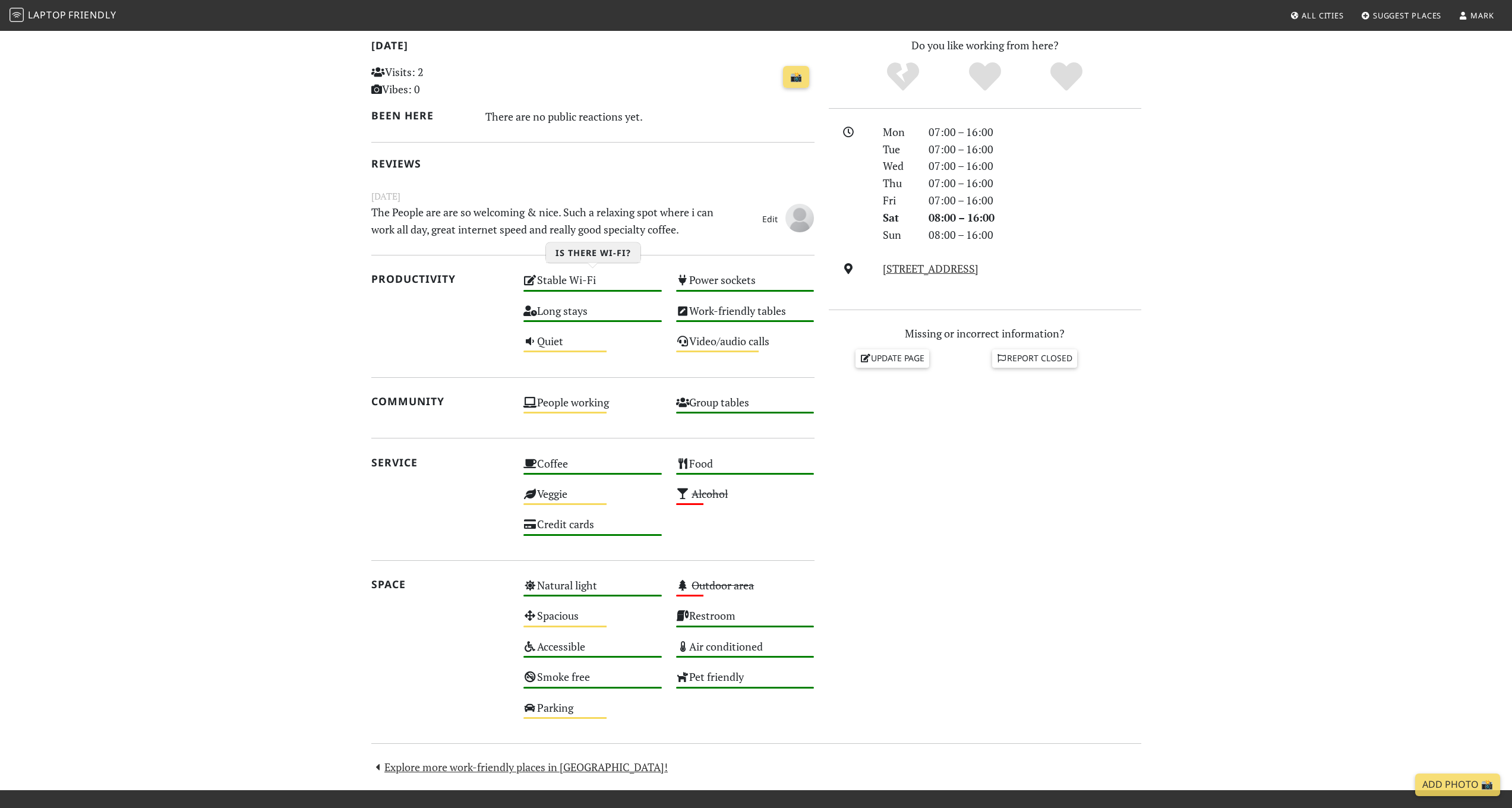
click at [583, 280] on div "Stable Wi-Fi High" at bounding box center [593, 286] width 153 height 30
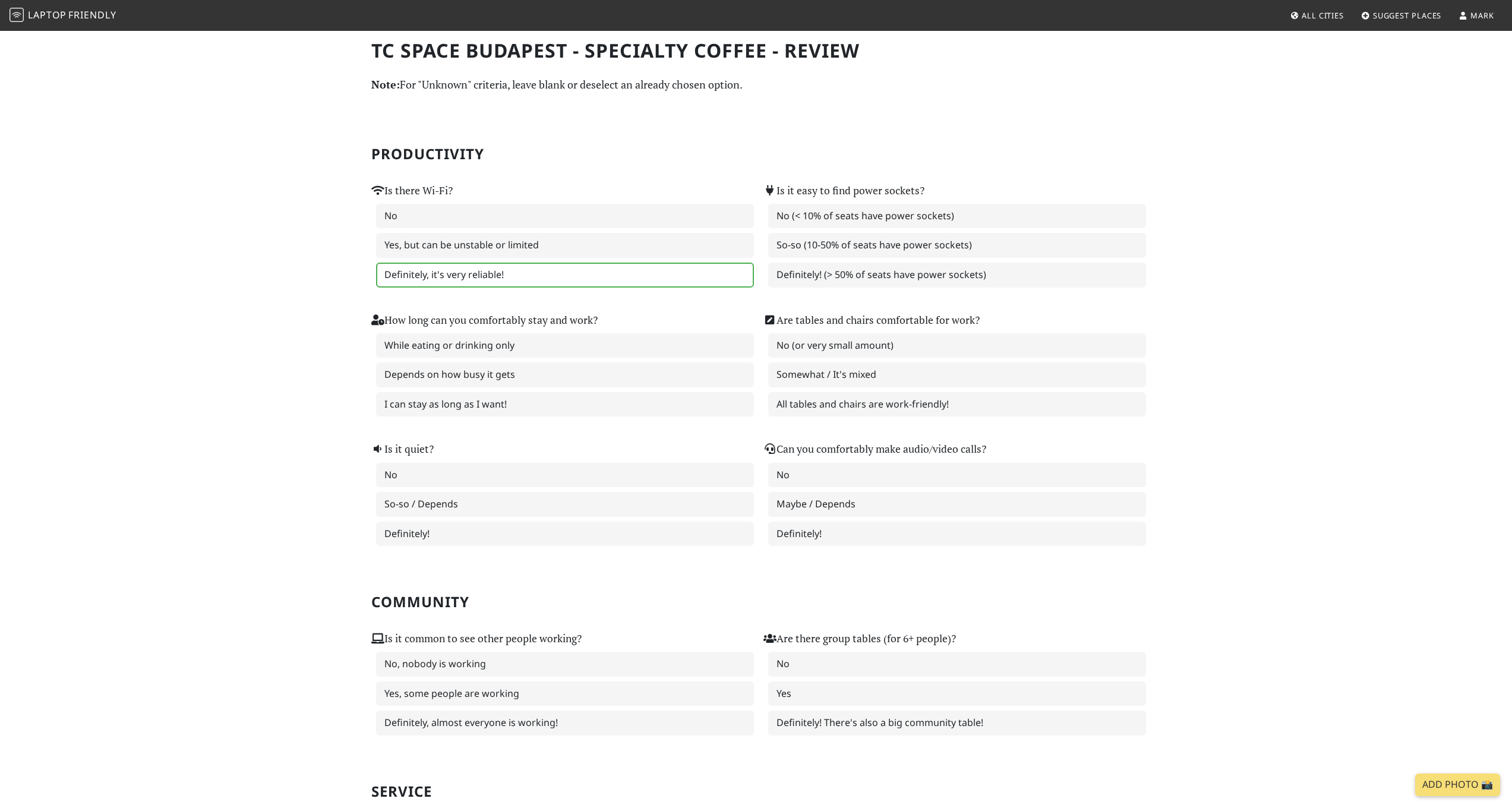
click at [432, 273] on label "Definitely, it's very reliable!" at bounding box center [565, 275] width 378 height 25
click at [841, 247] on label "So-so (10-50% of seats have power sockets)" at bounding box center [957, 245] width 378 height 25
click at [502, 404] on label "I can stay as long as I want!" at bounding box center [565, 404] width 378 height 25
click at [861, 401] on label "All tables and chairs are work-friendly!" at bounding box center [957, 404] width 378 height 25
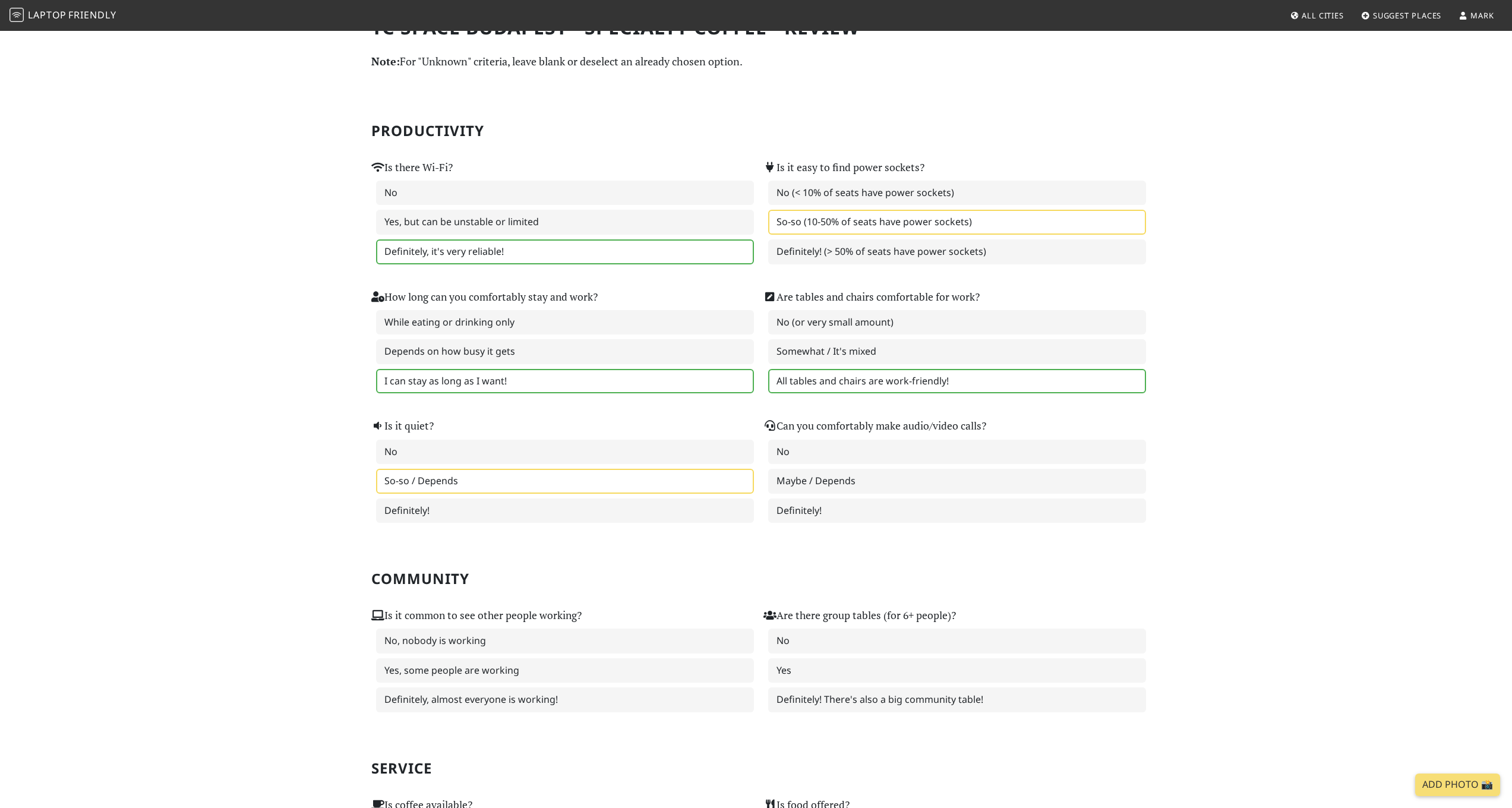
click at [460, 478] on label "So-so / Depends" at bounding box center [565, 481] width 378 height 25
click at [858, 499] on label "Definitely!" at bounding box center [957, 511] width 378 height 25
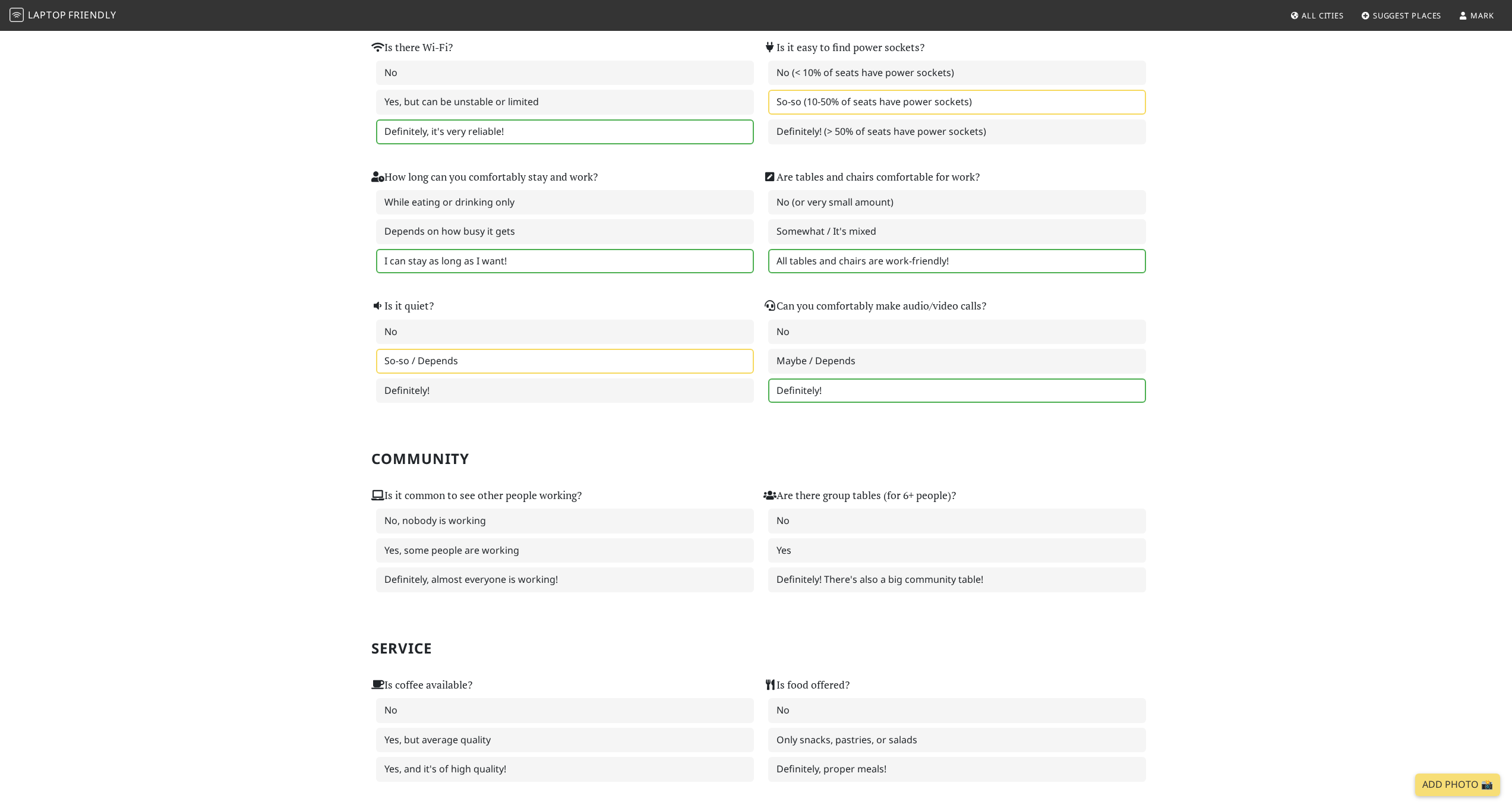
scroll to position [173, 0]
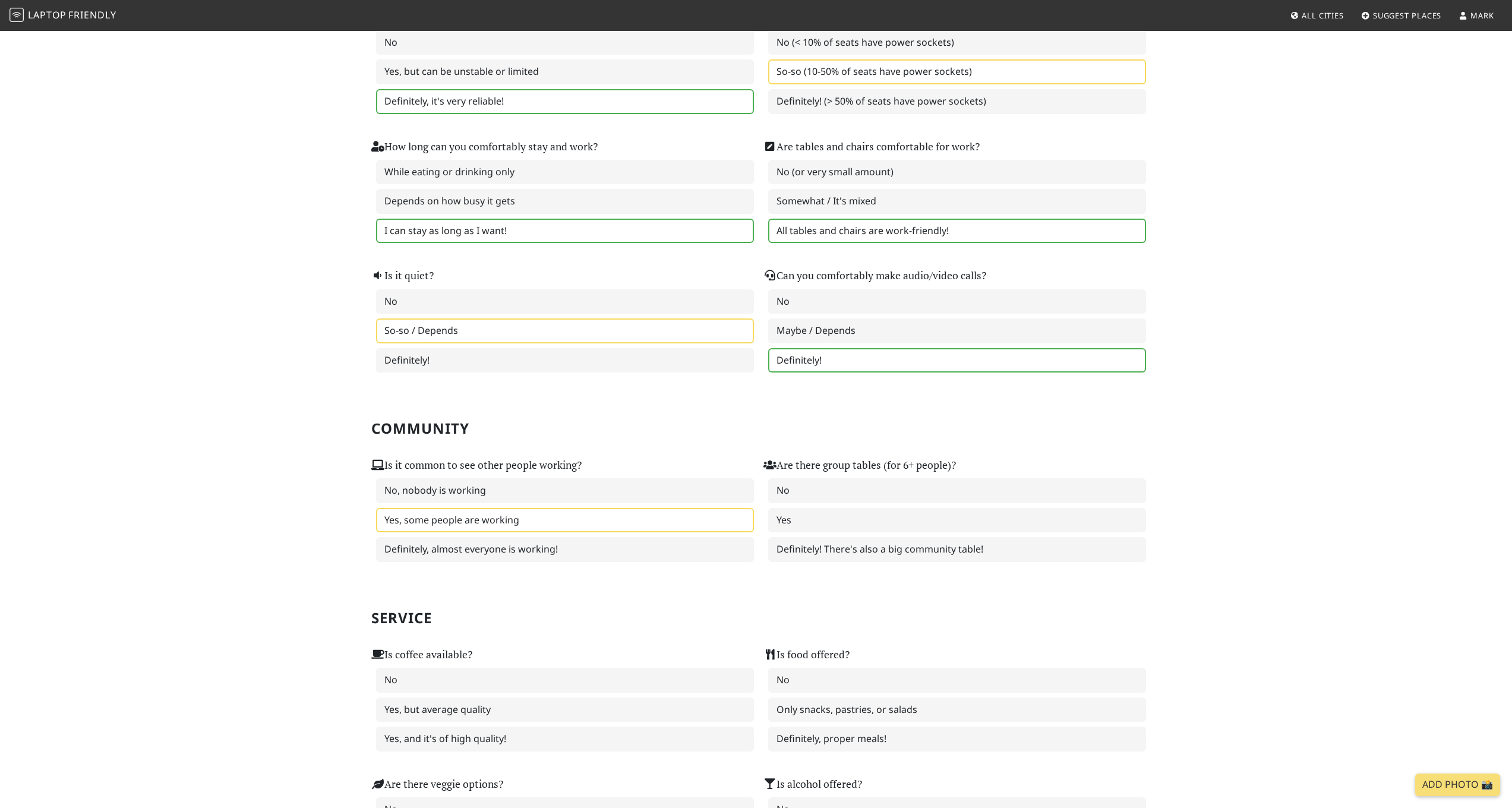
click at [520, 512] on label "Yes, some people are working" at bounding box center [565, 520] width 378 height 25
click at [833, 516] on label "Yes" at bounding box center [957, 520] width 378 height 25
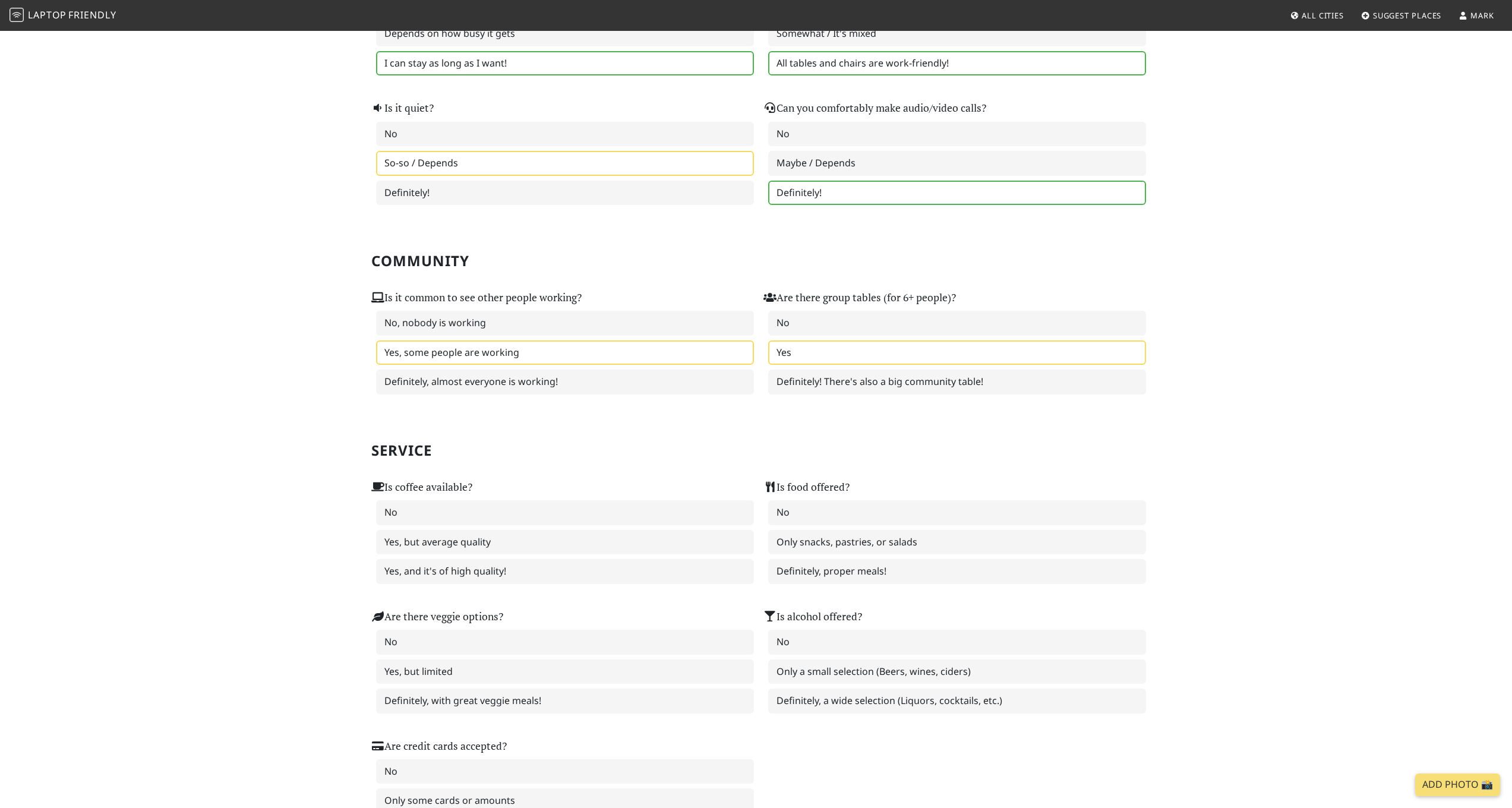
scroll to position [349, 0]
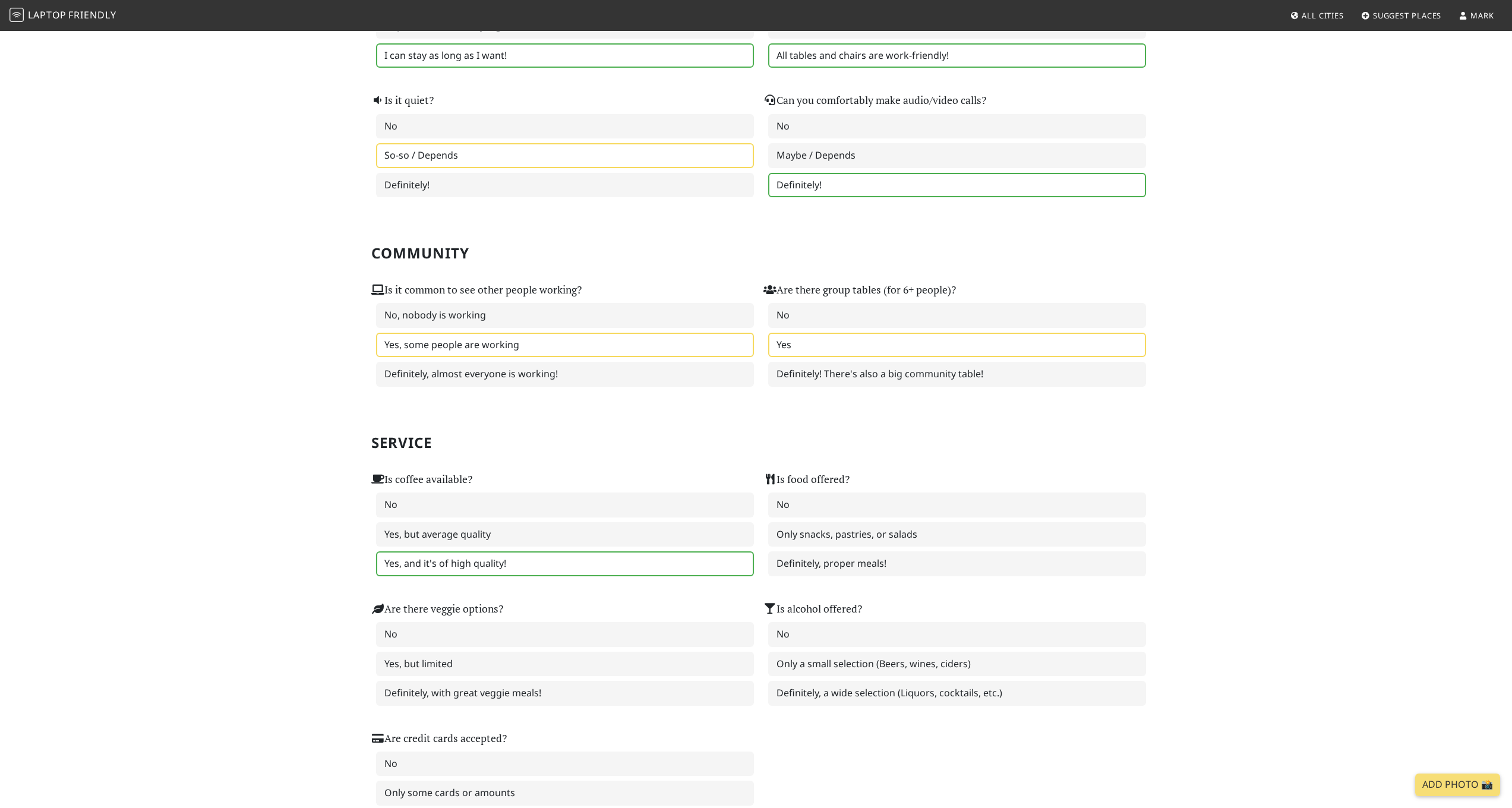
click at [448, 561] on label "Yes, and it's of high quality!" at bounding box center [565, 564] width 378 height 25
click at [814, 529] on label "Only snacks, pastries, or salads" at bounding box center [957, 535] width 378 height 25
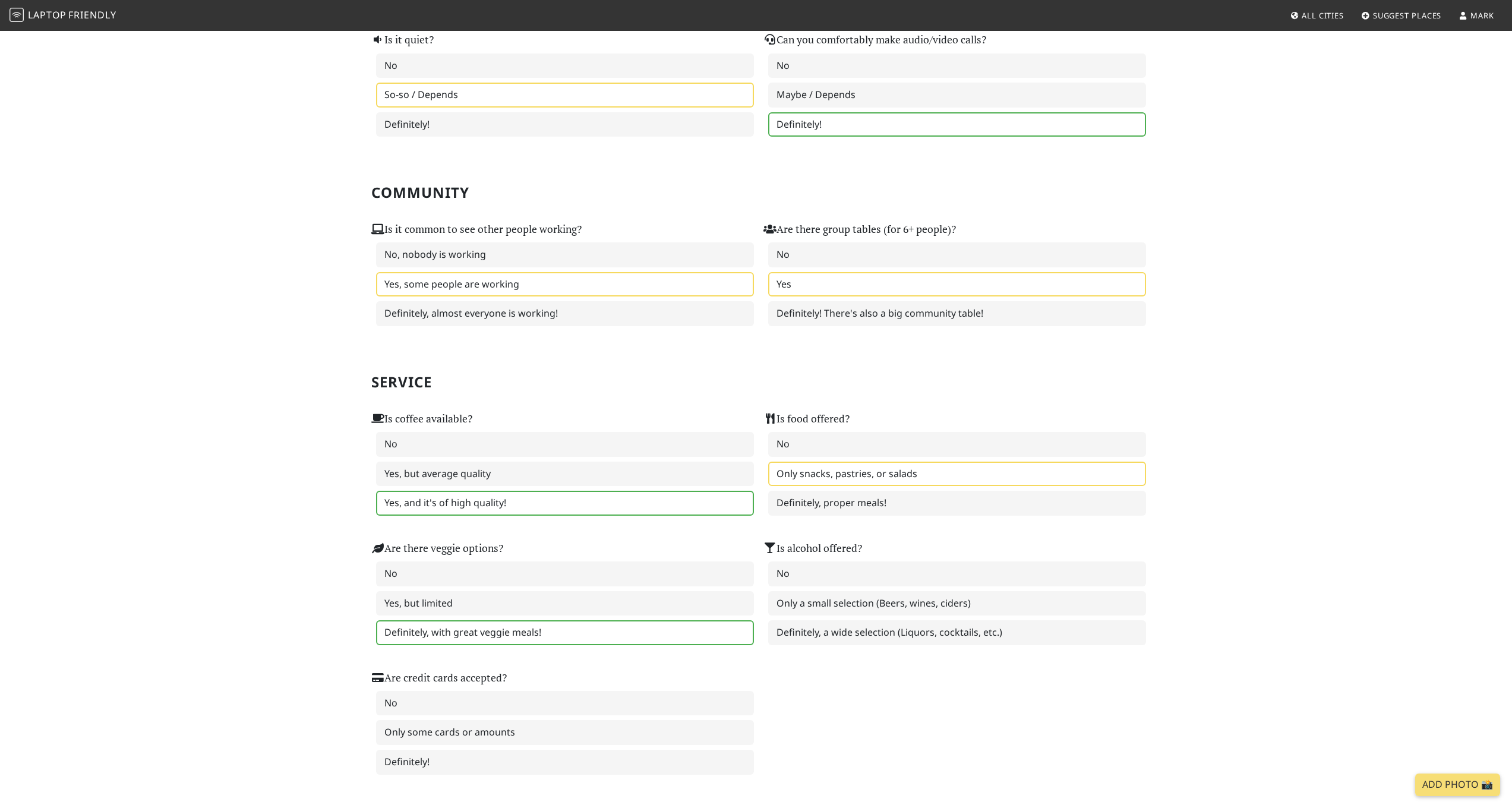
scroll to position [466, 0]
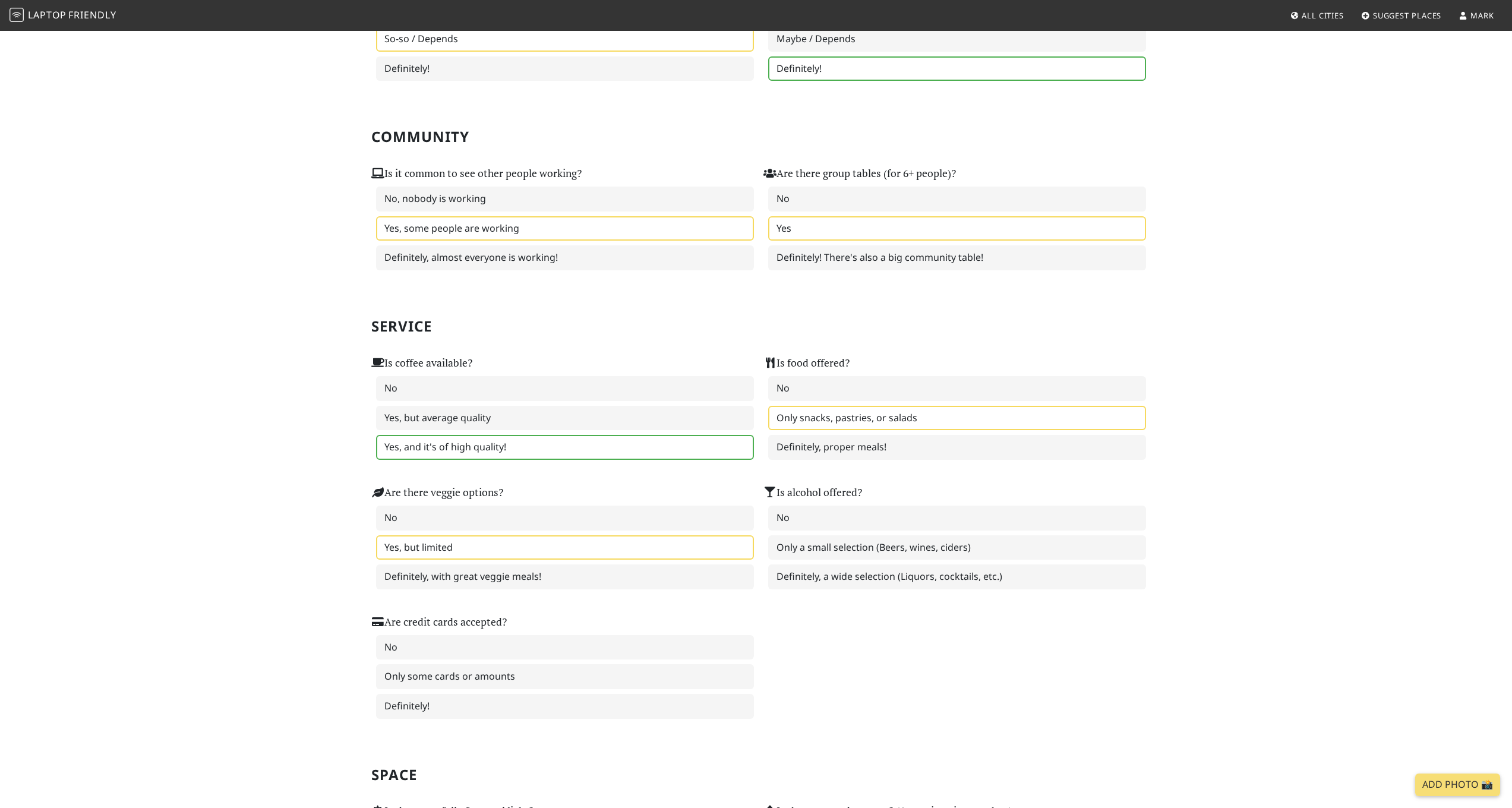
click at [534, 541] on label "Yes, but limited" at bounding box center [565, 548] width 378 height 25
click at [850, 517] on label "No" at bounding box center [957, 518] width 378 height 25
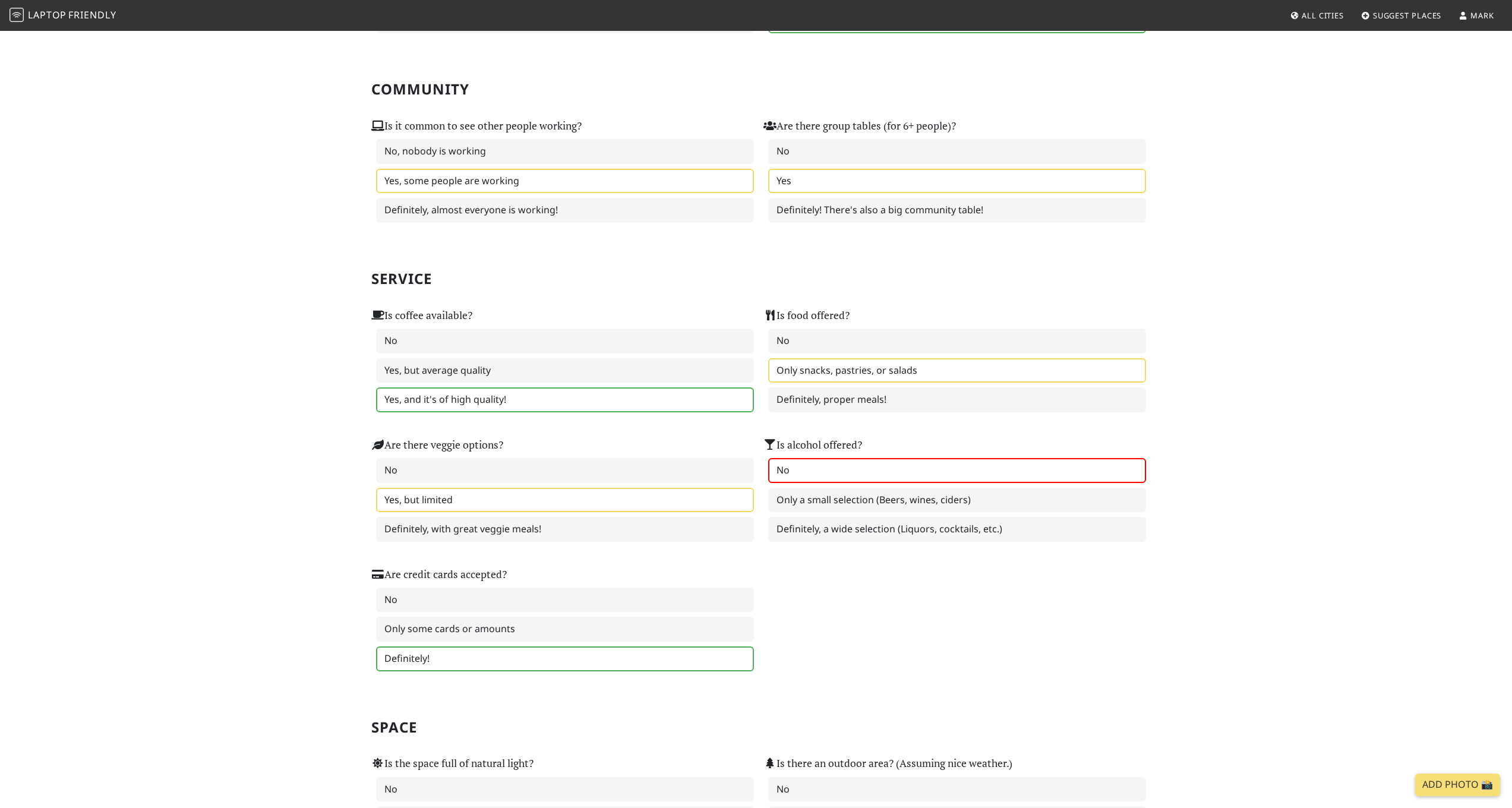
click at [473, 647] on label "Definitely!" at bounding box center [565, 659] width 378 height 25
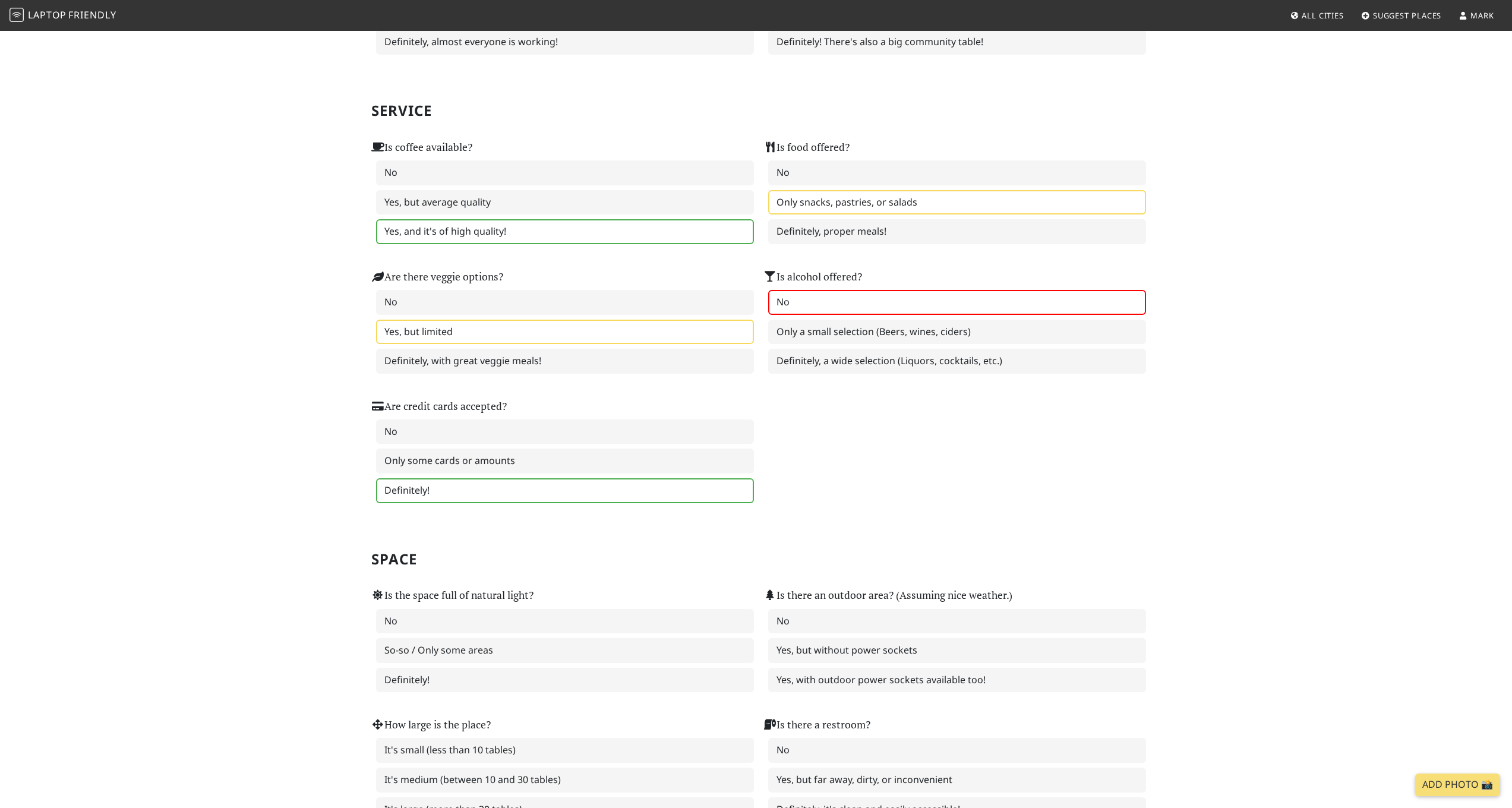
scroll to position [696, 0]
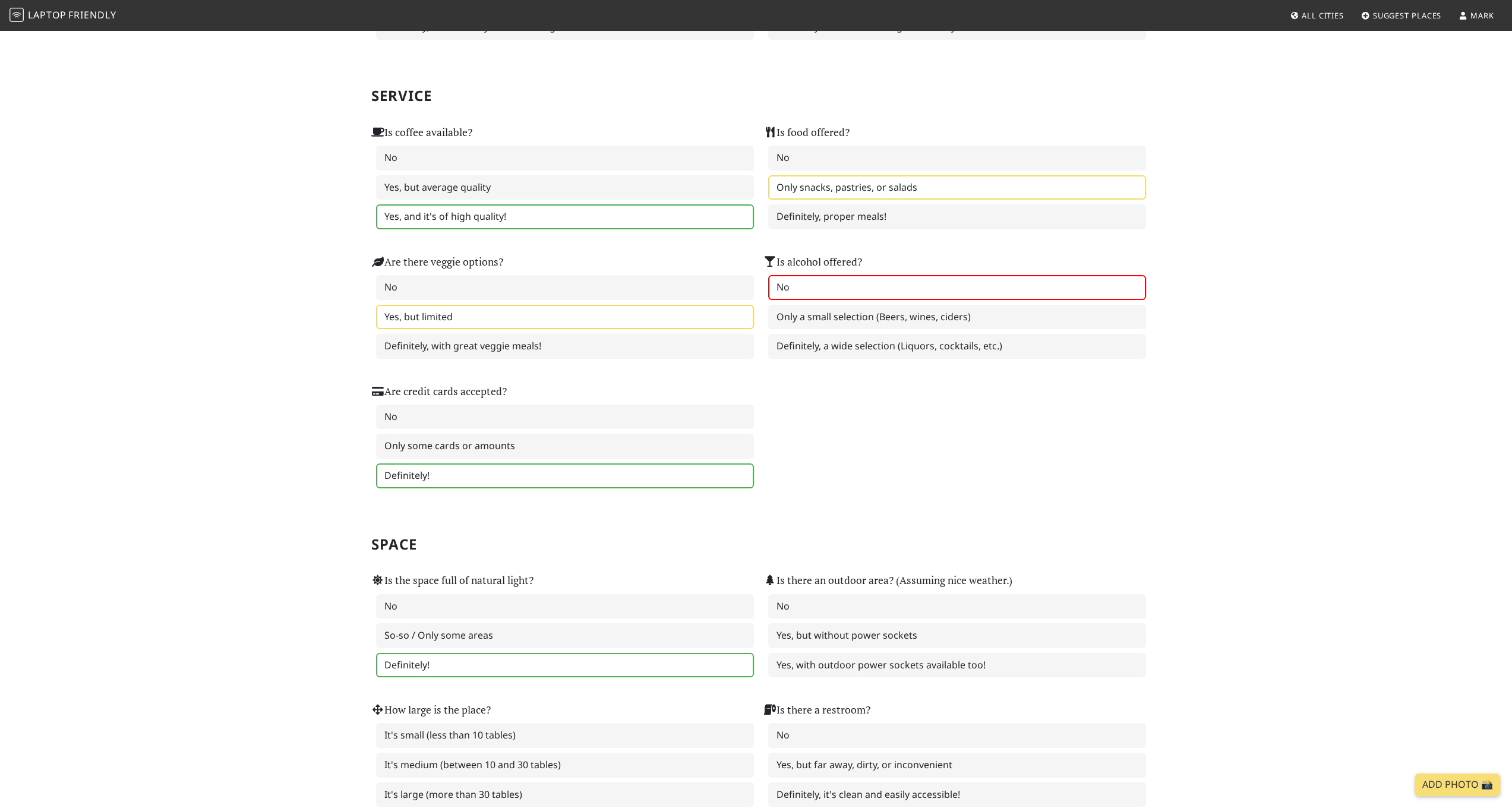
click at [531, 656] on label "Definitely!" at bounding box center [565, 666] width 378 height 25
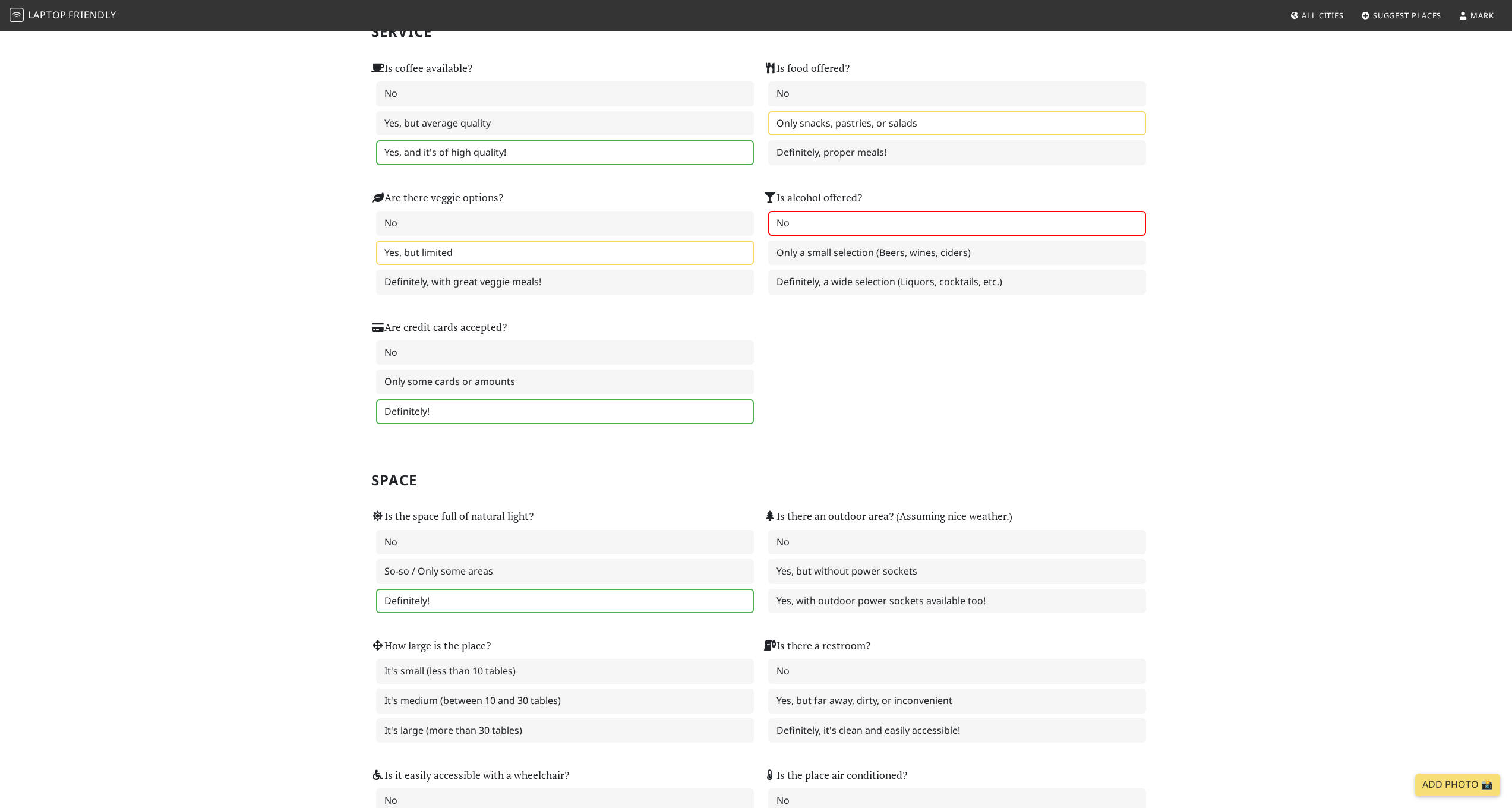
scroll to position [767, 0]
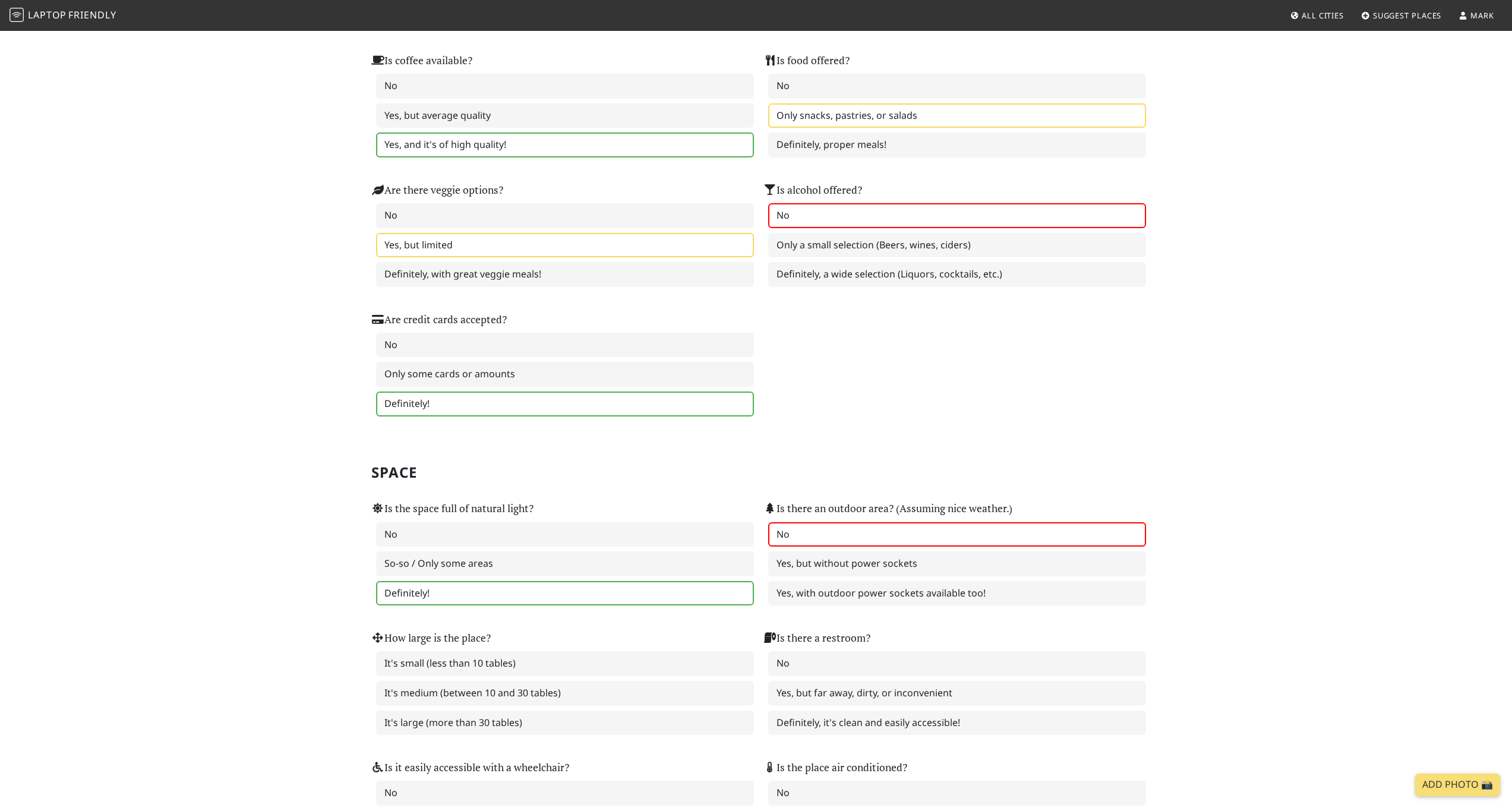
click at [818, 523] on label "No" at bounding box center [957, 535] width 378 height 25
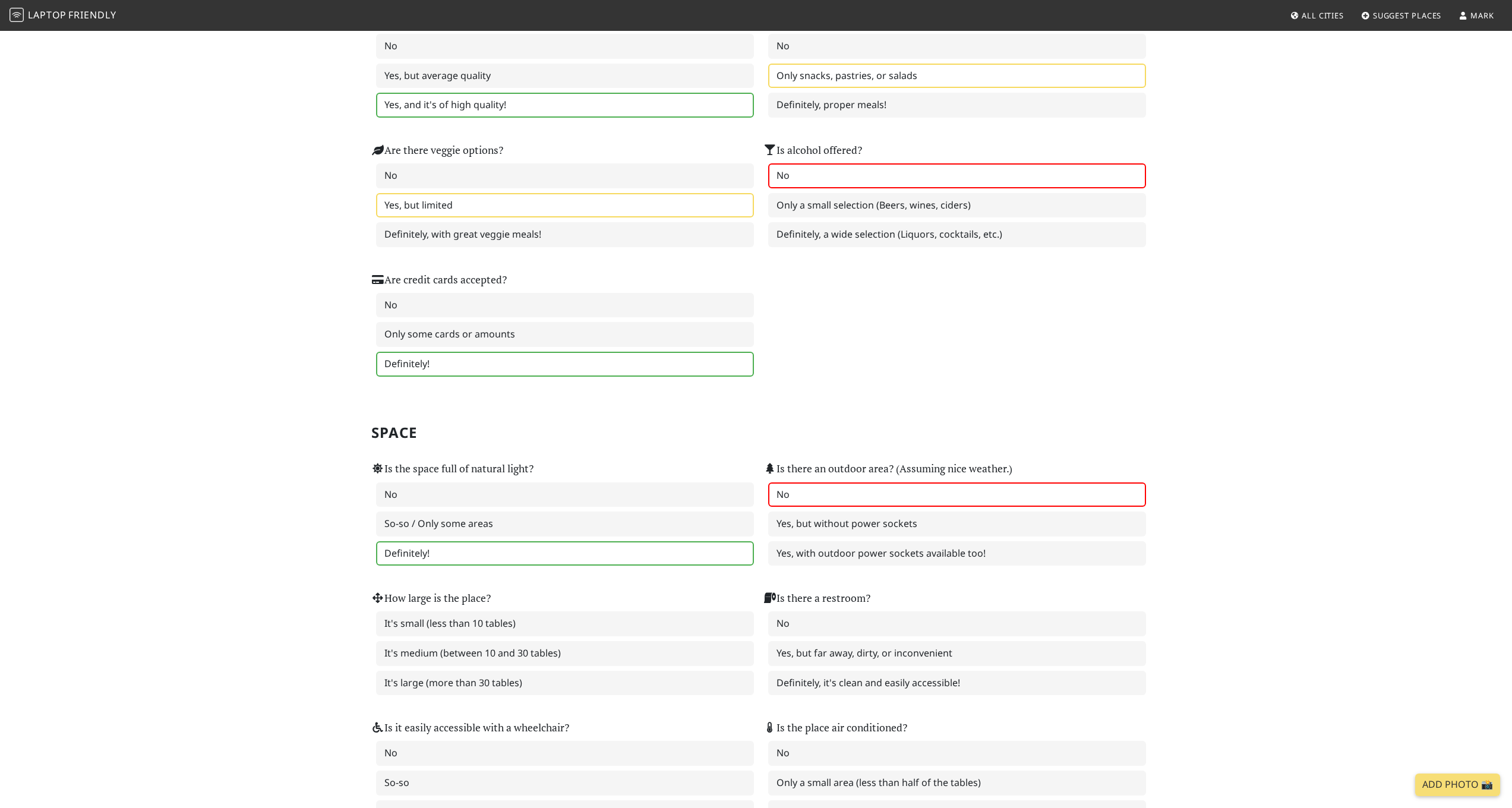
scroll to position [851, 0]
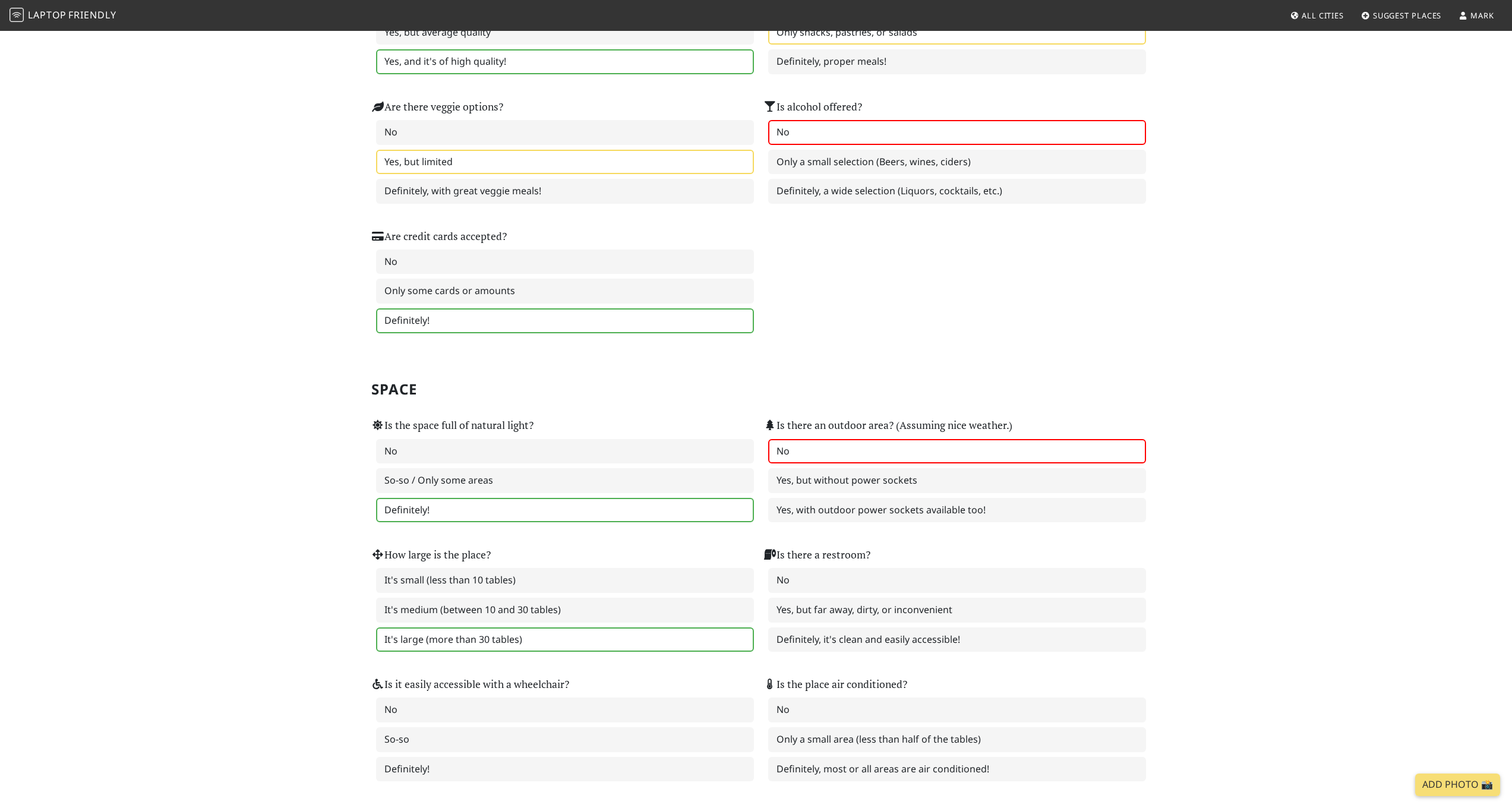
click at [548, 628] on label "It's large (more than 30 tables)" at bounding box center [565, 640] width 378 height 25
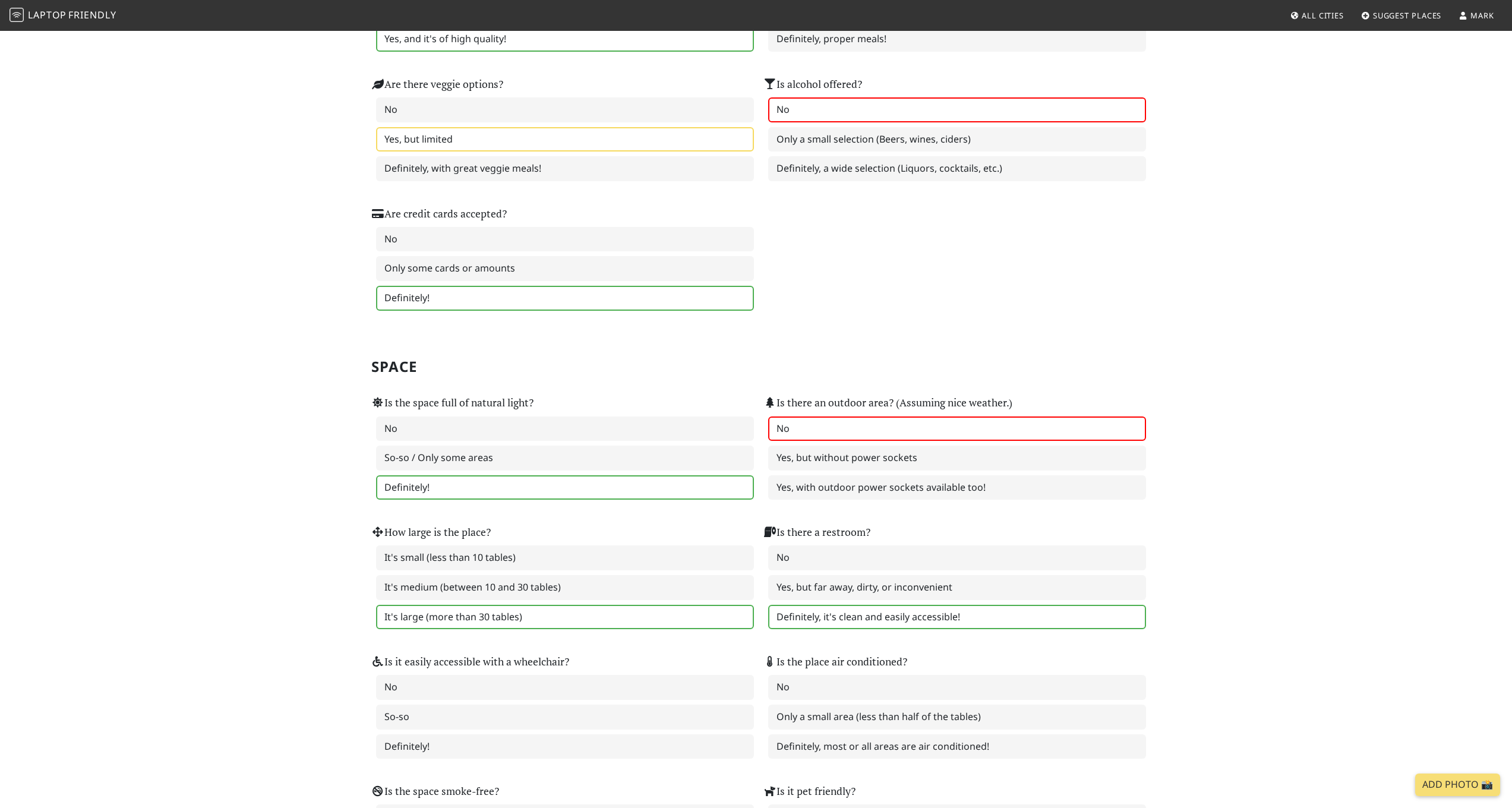
scroll to position [895, 0]
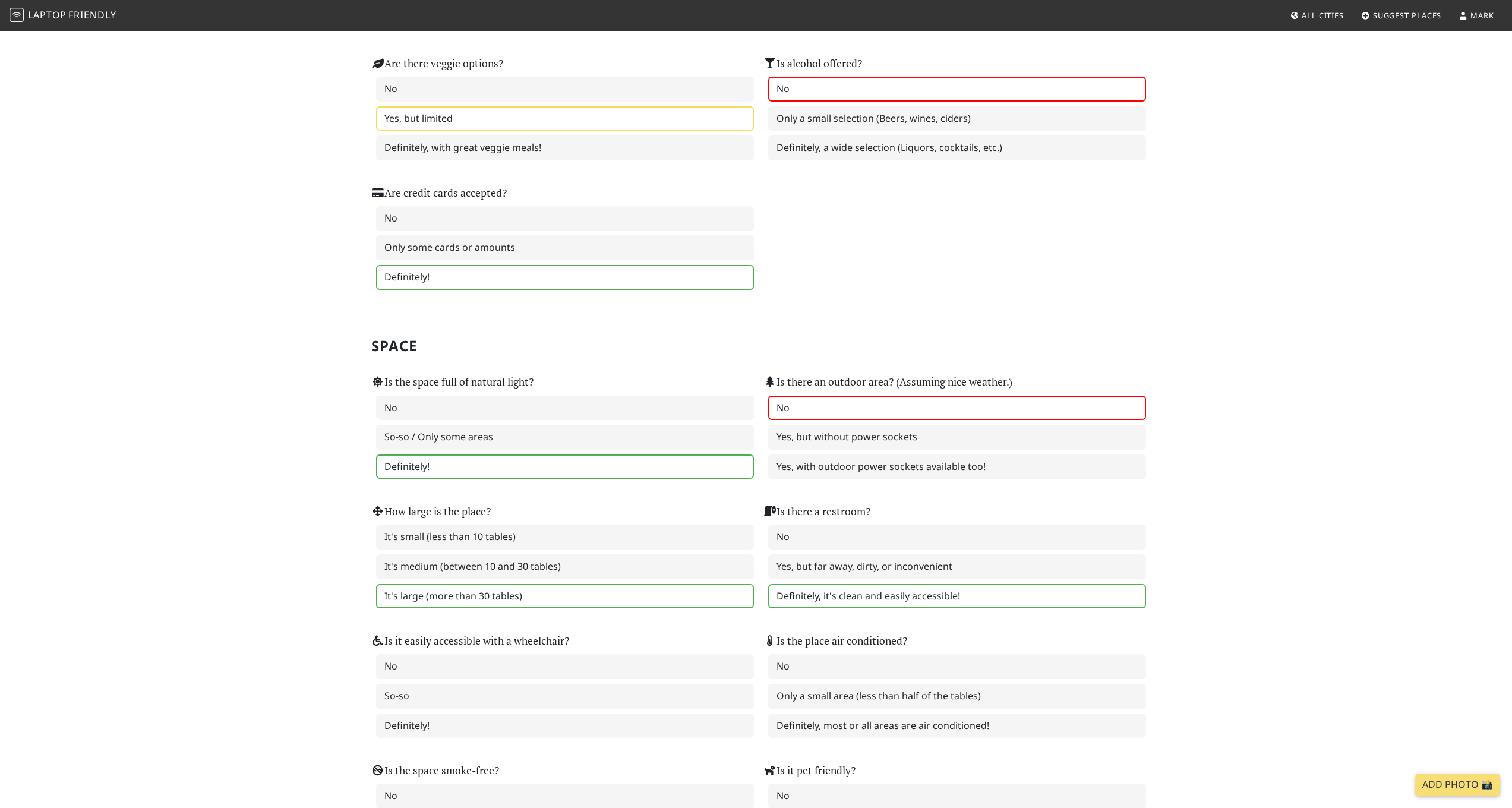
click at [941, 588] on label "Definitely, it's clean and easily accessible!" at bounding box center [957, 597] width 378 height 25
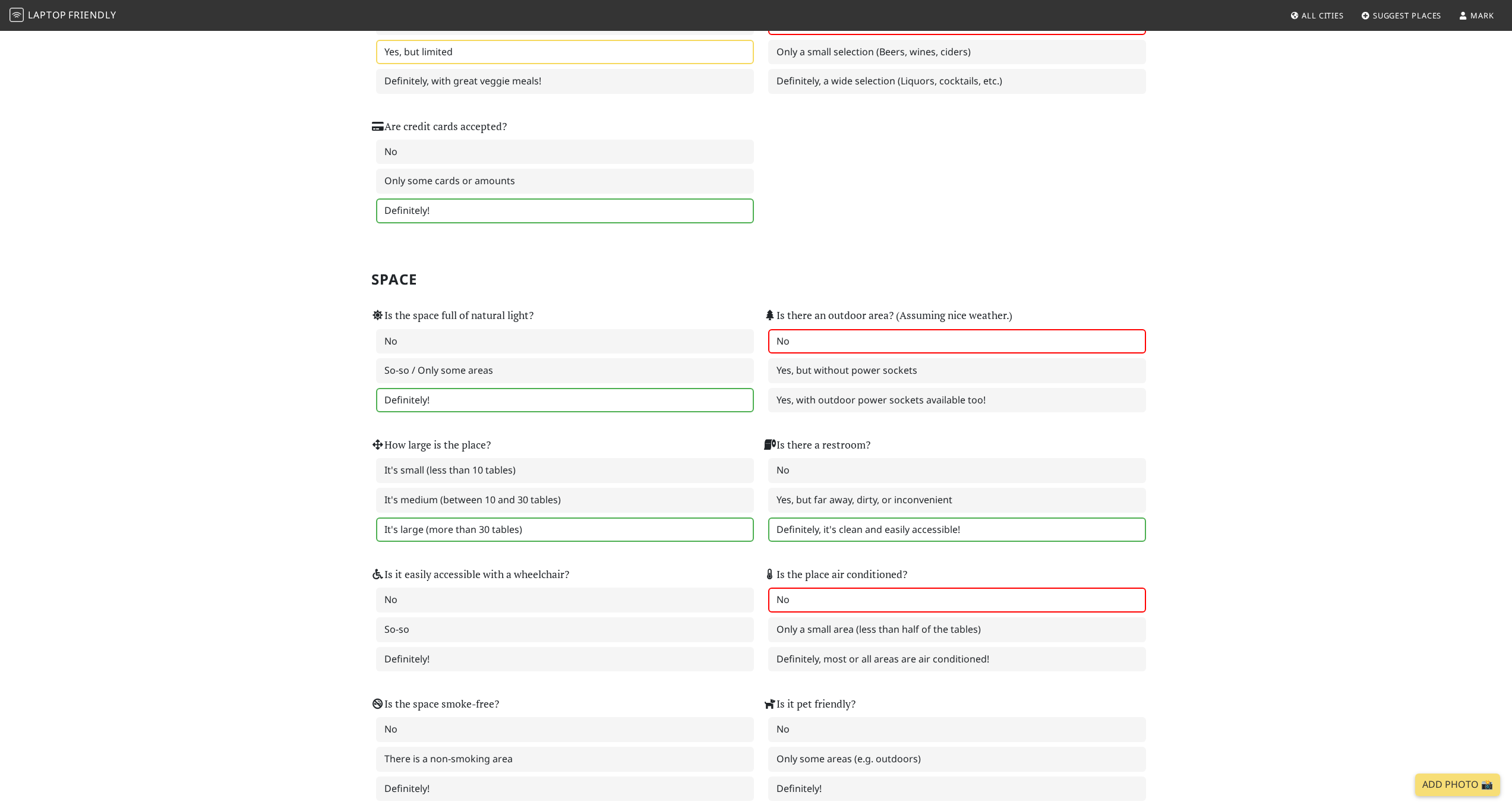
scroll to position [1100, 0]
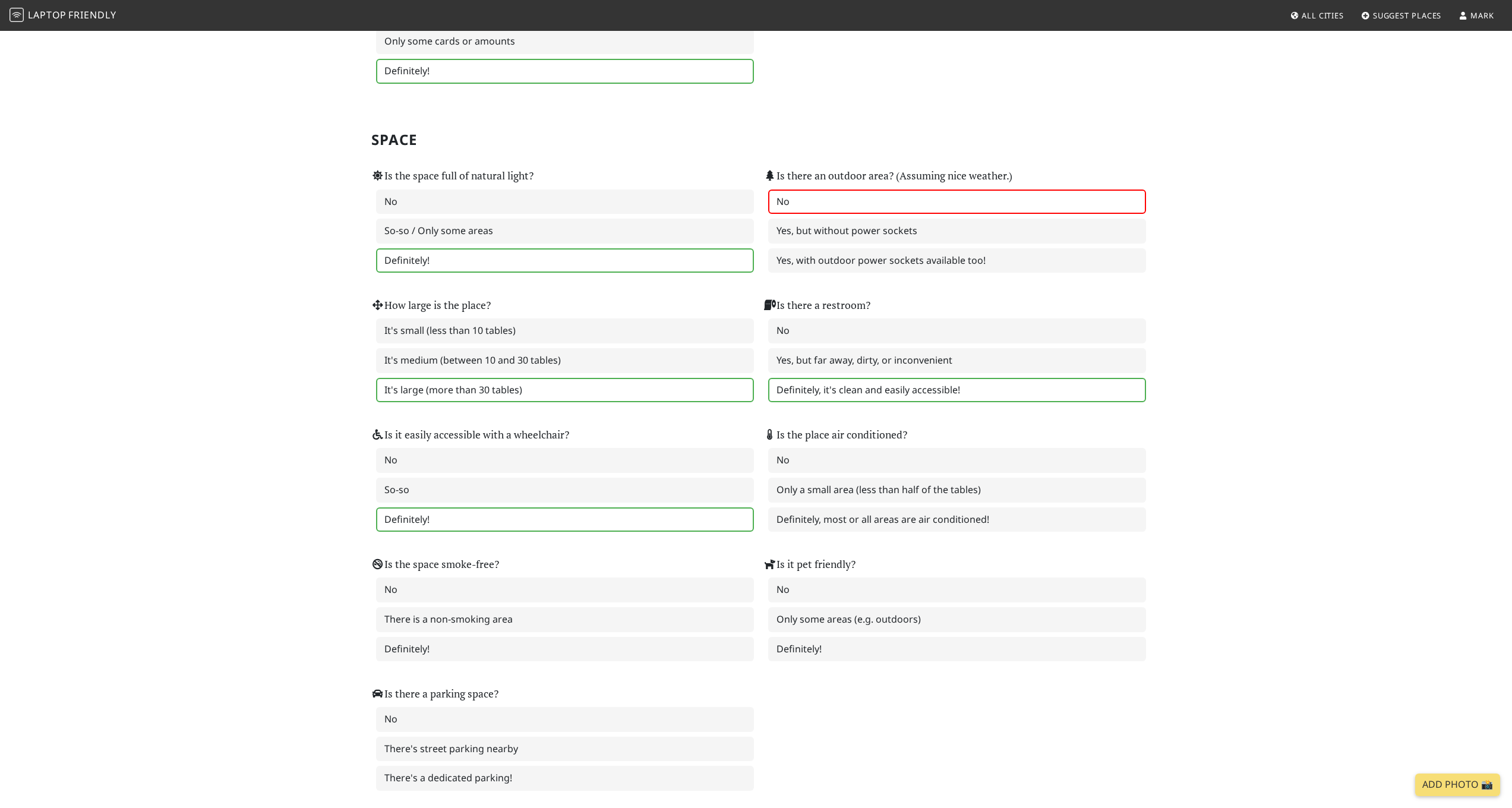
click at [449, 507] on label "Definitely!" at bounding box center [565, 519] width 378 height 25
click at [817, 509] on label "Definitely, most or all areas are air conditioned!" at bounding box center [957, 519] width 378 height 25
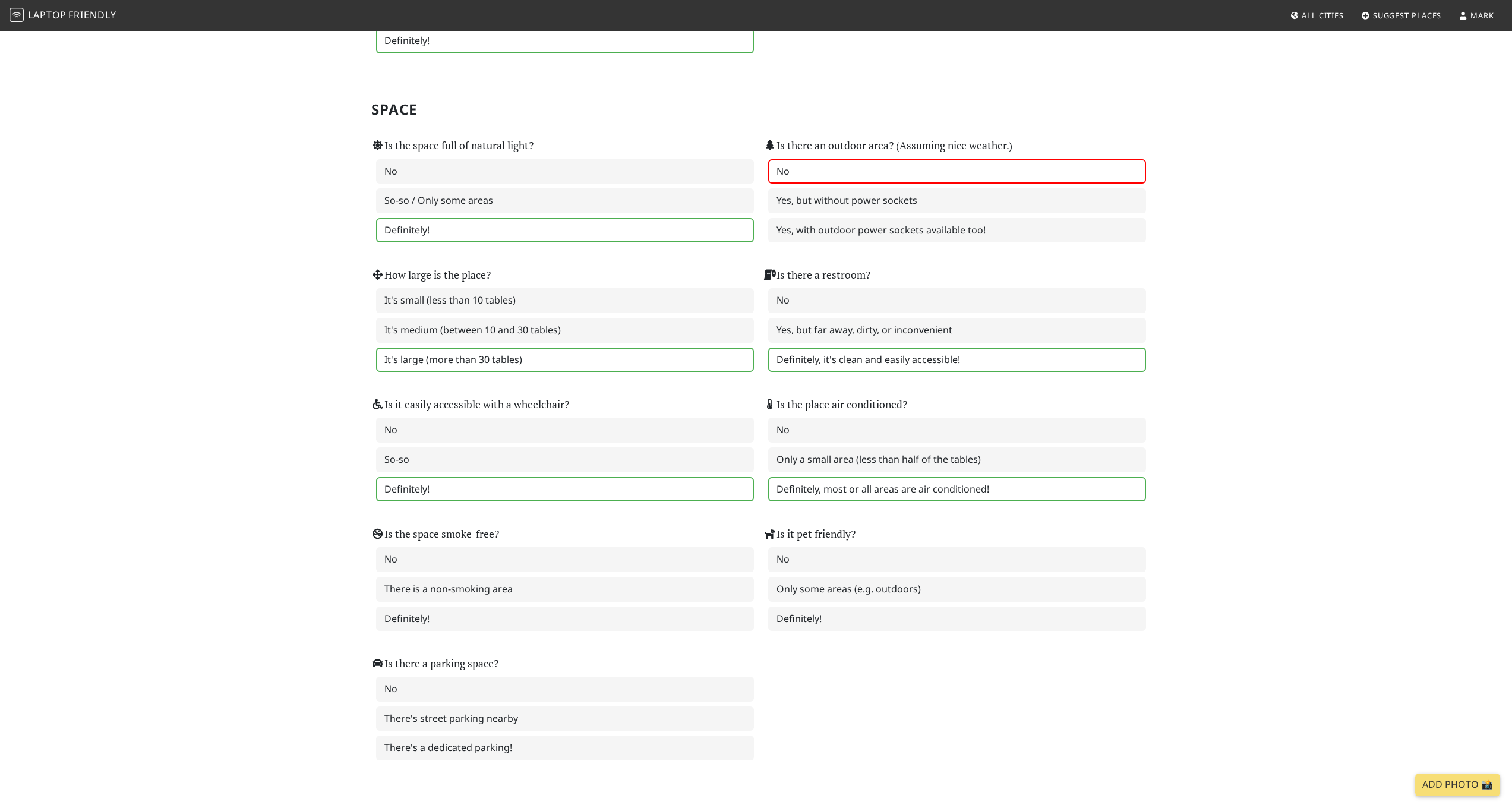
scroll to position [1162, 0]
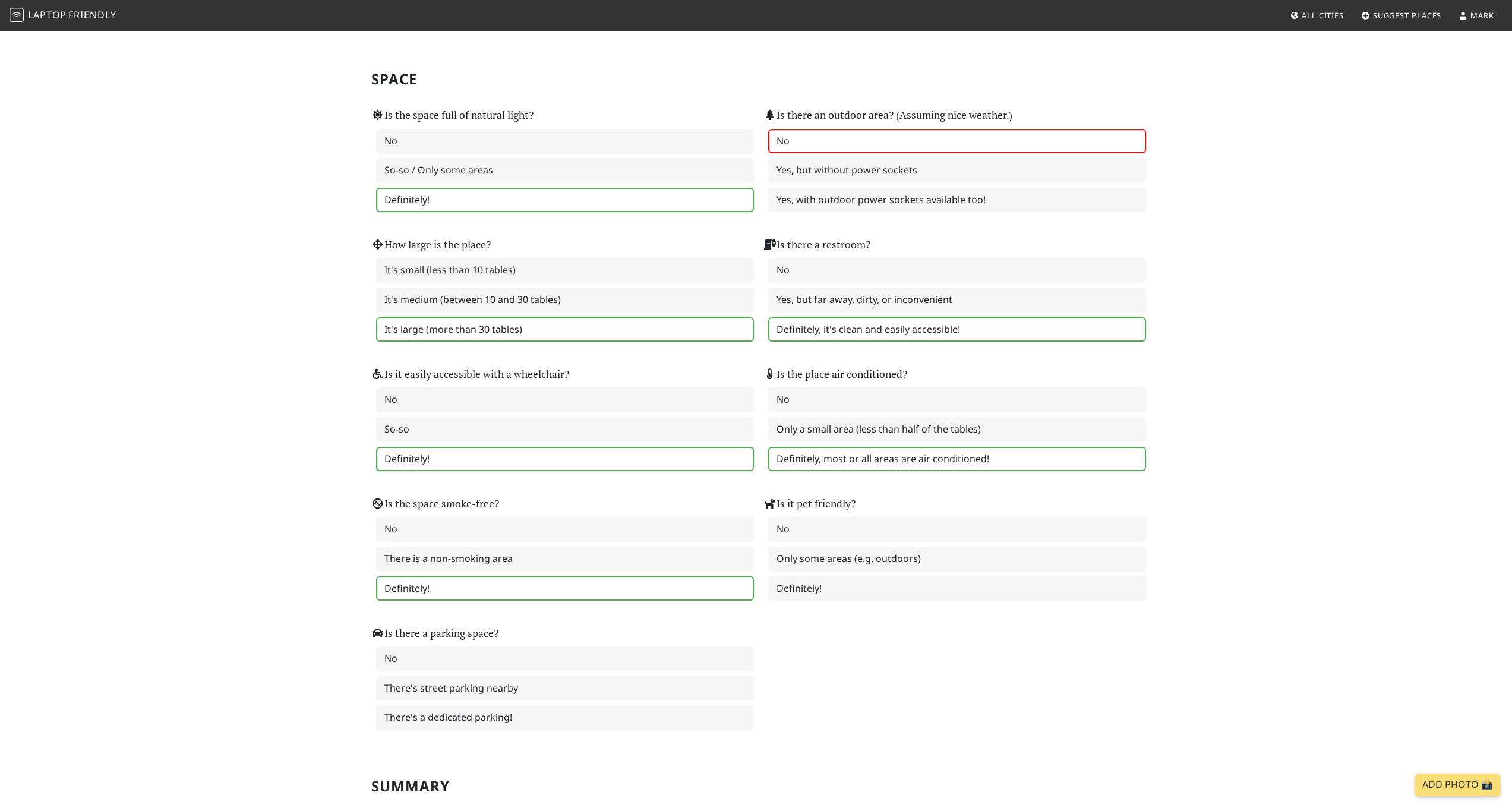
click at [452, 576] on label "Definitely!" at bounding box center [565, 588] width 378 height 25
click at [810, 576] on label "Definitely!" at bounding box center [957, 588] width 378 height 25
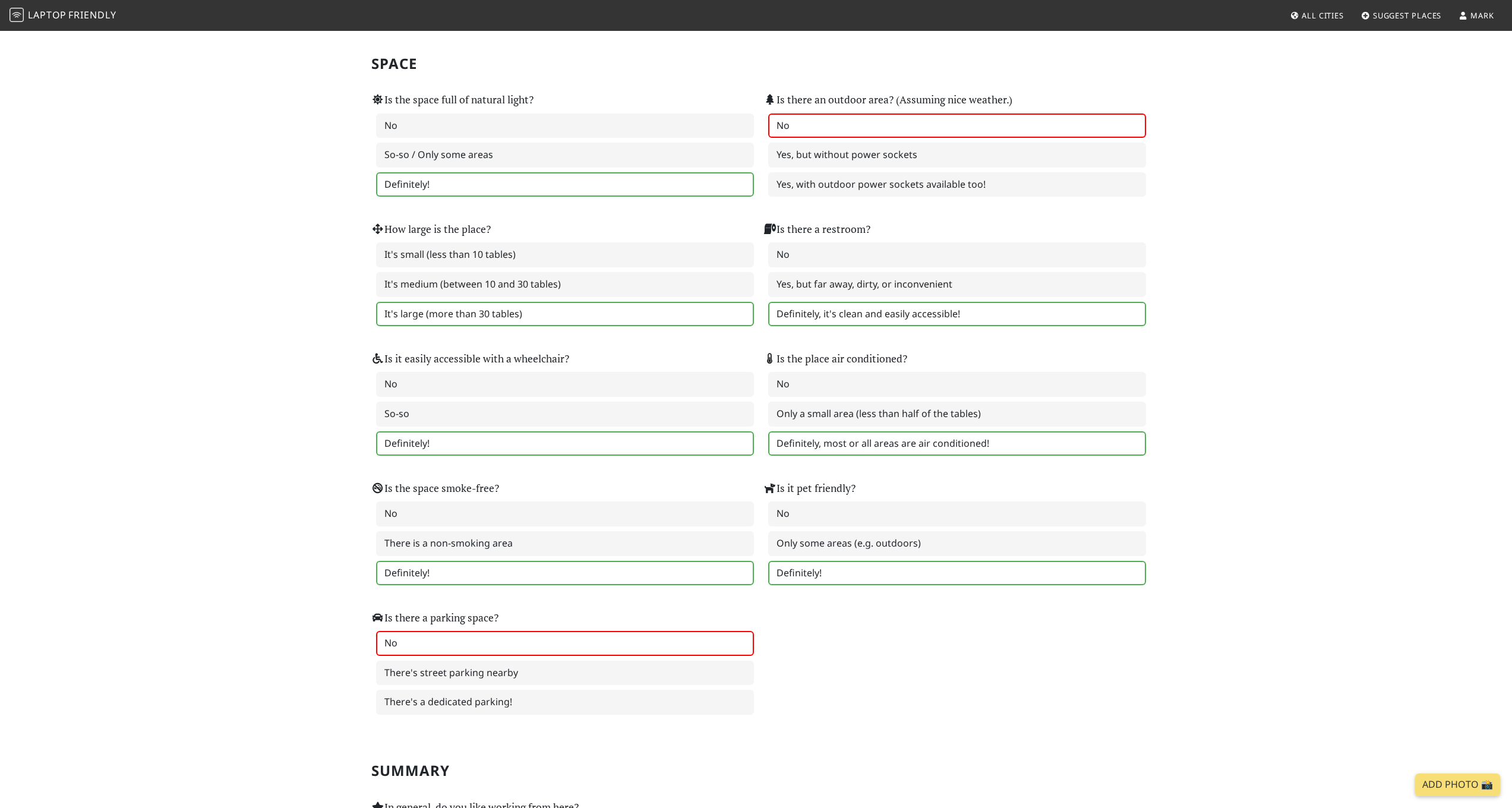
scroll to position [1184, 0]
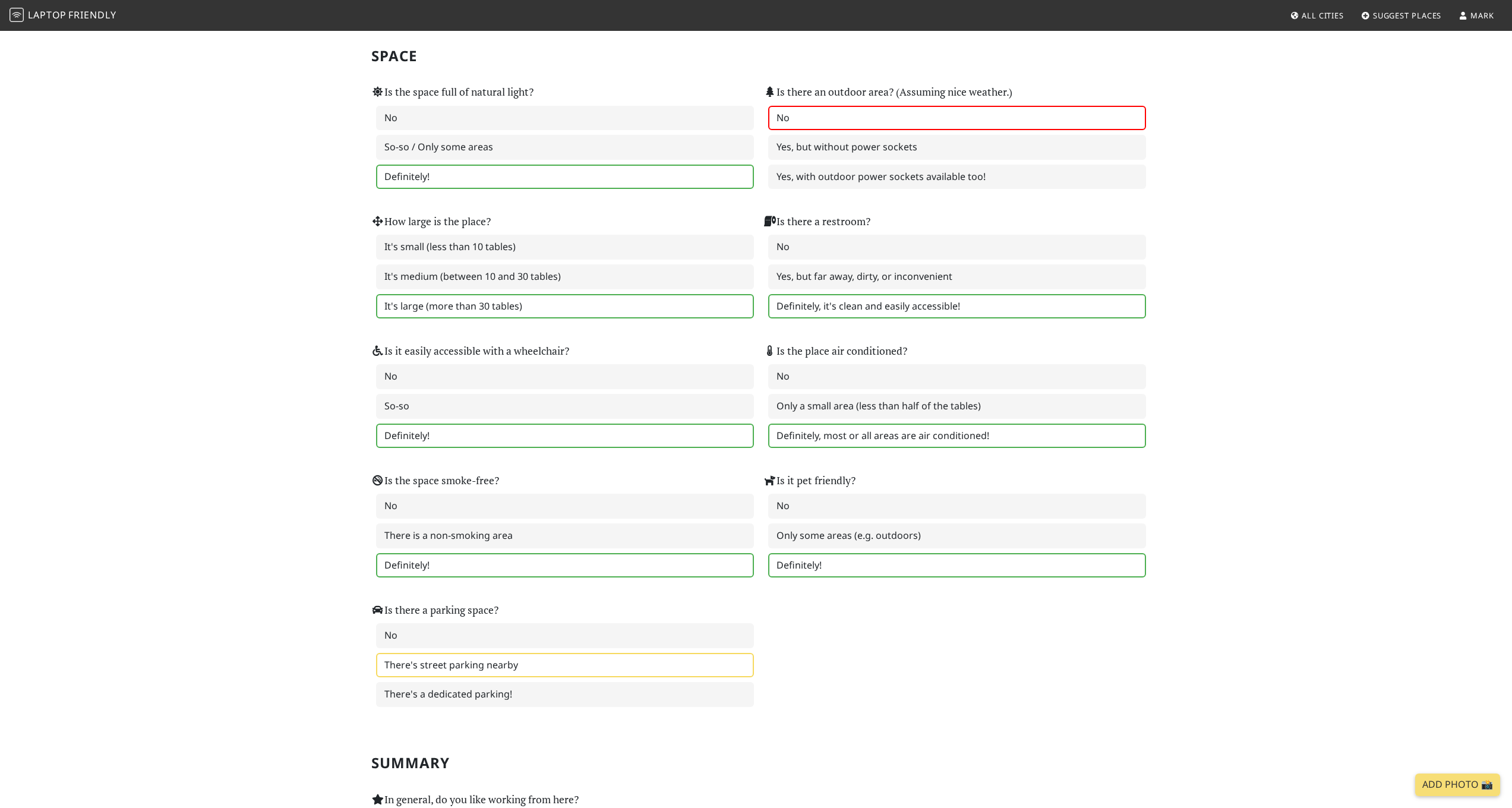
click at [477, 654] on label "There's street parking nearby" at bounding box center [565, 666] width 378 height 25
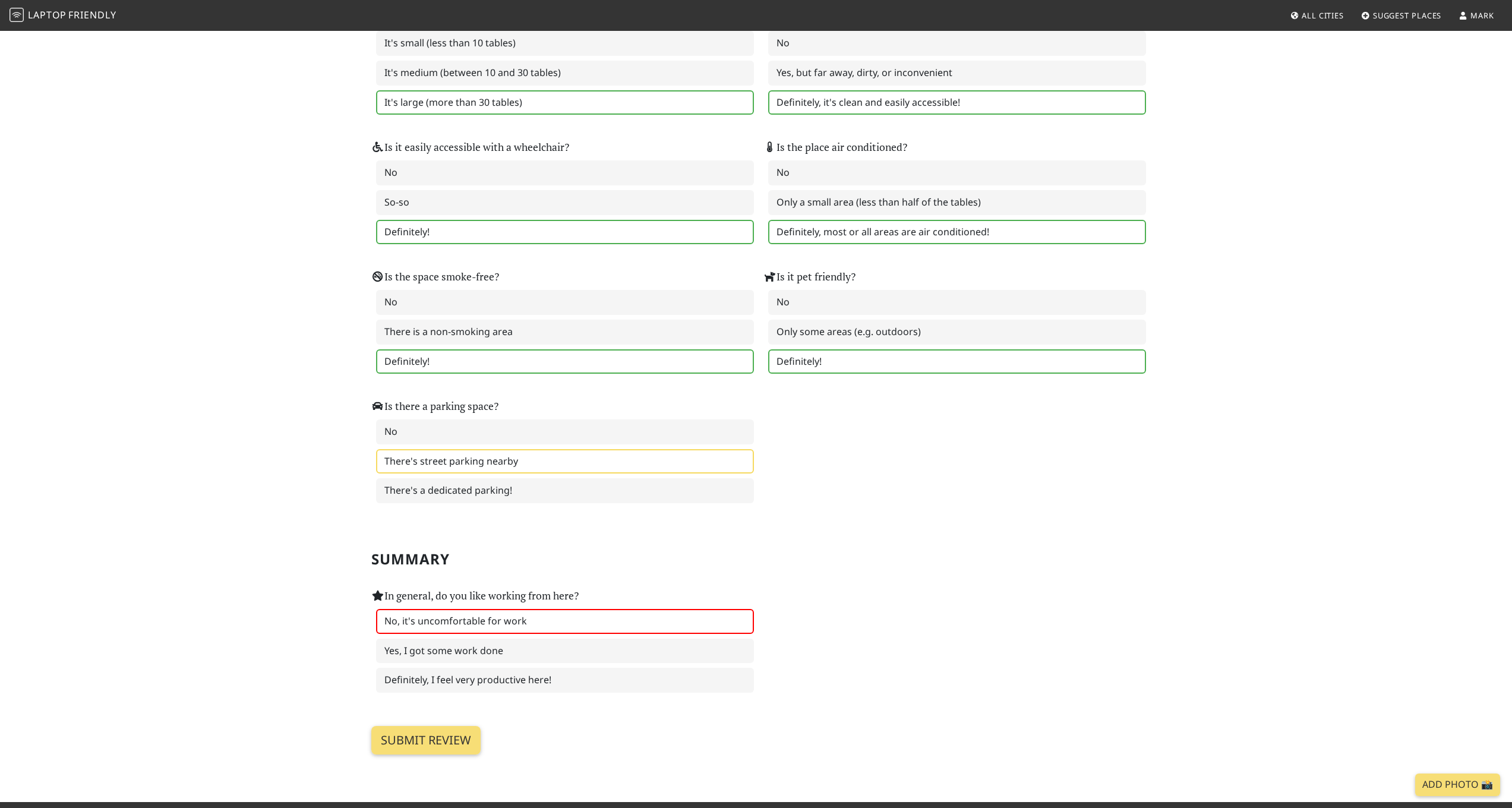
scroll to position [1443, 0]
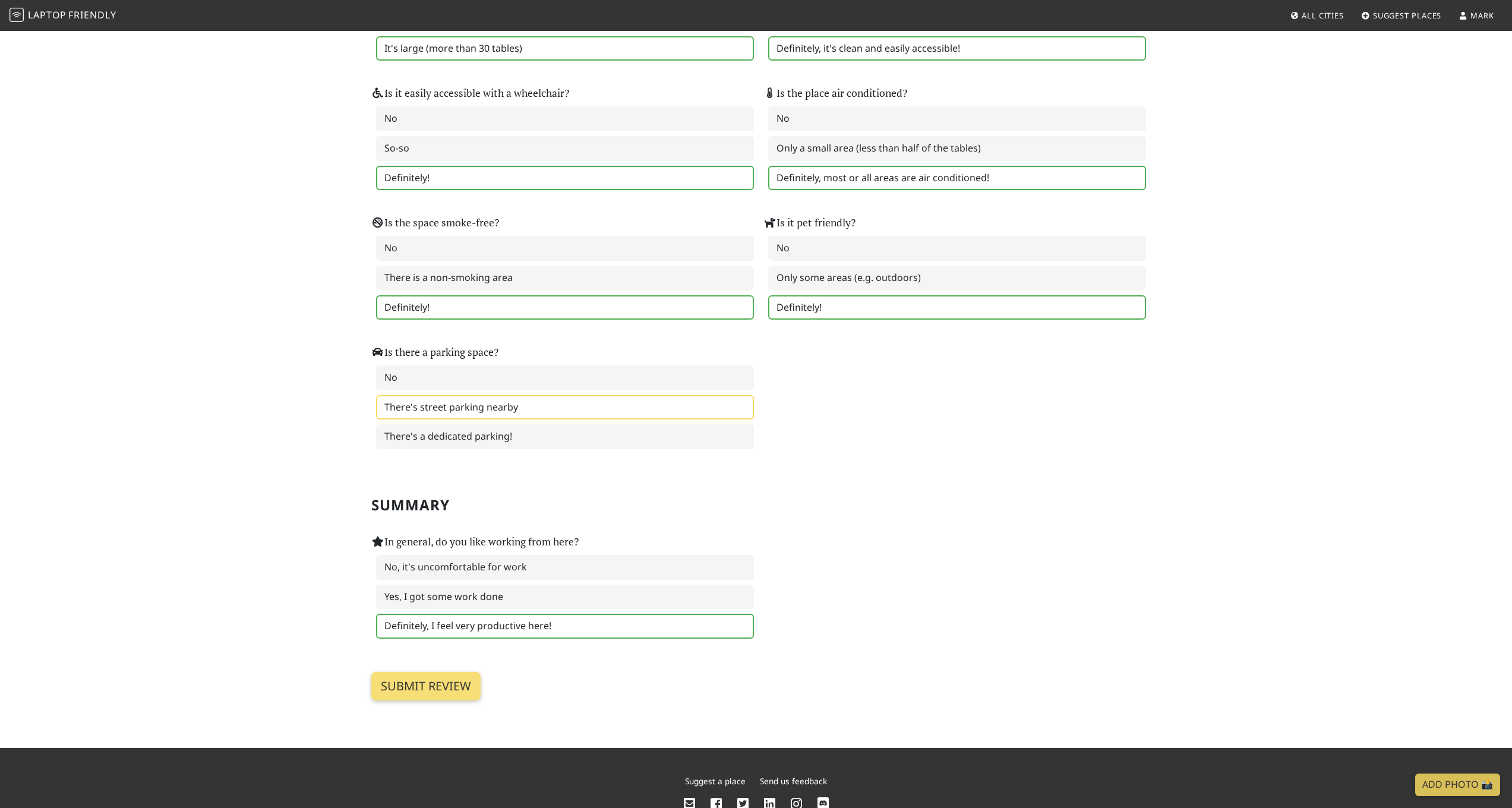
click at [486, 614] on label "Definitely, I feel very productive here!" at bounding box center [565, 626] width 378 height 25
click at [437, 672] on input "Submit review" at bounding box center [426, 686] width 109 height 28
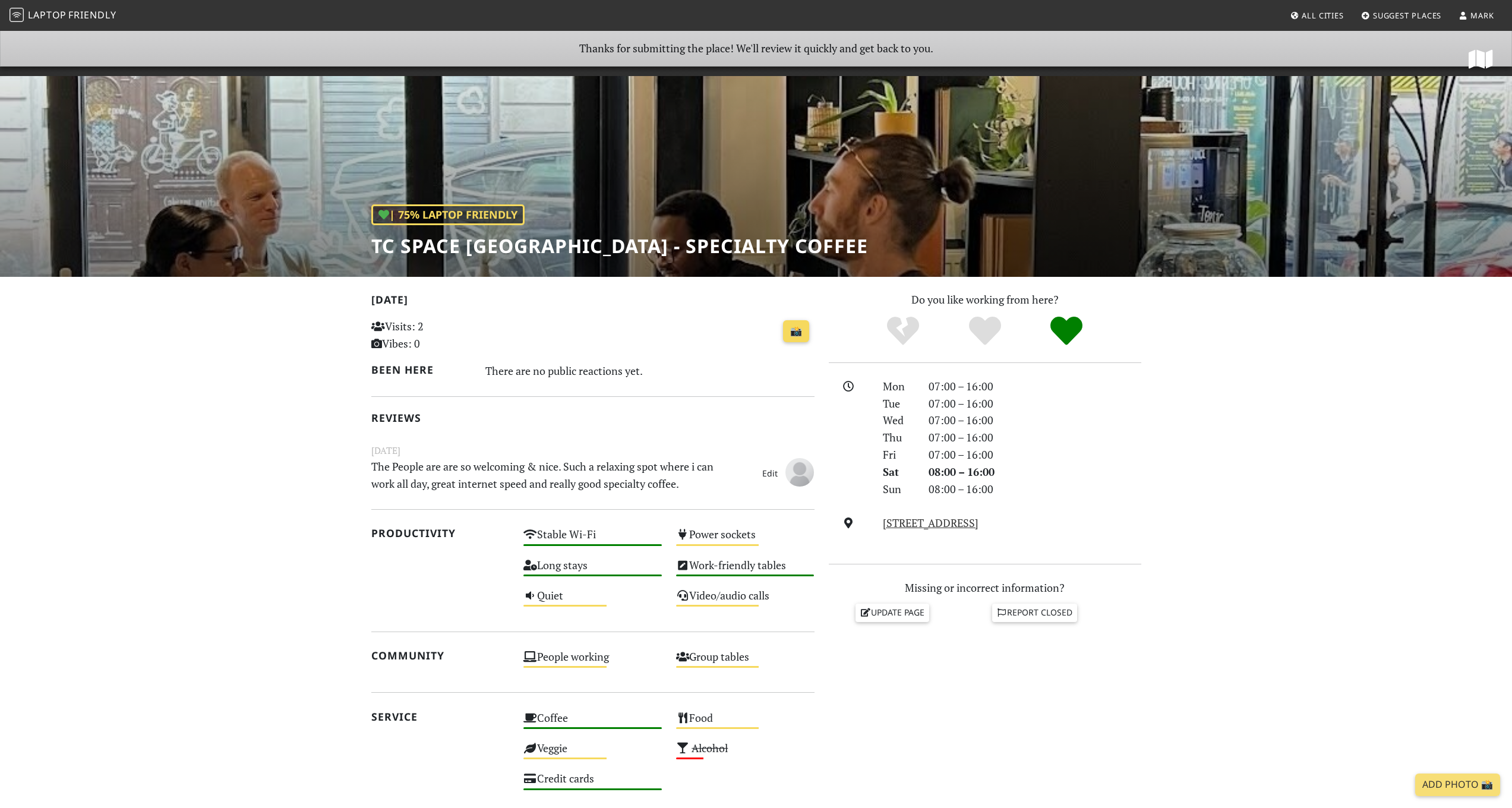
click at [794, 331] on link "📸" at bounding box center [797, 332] width 26 height 23
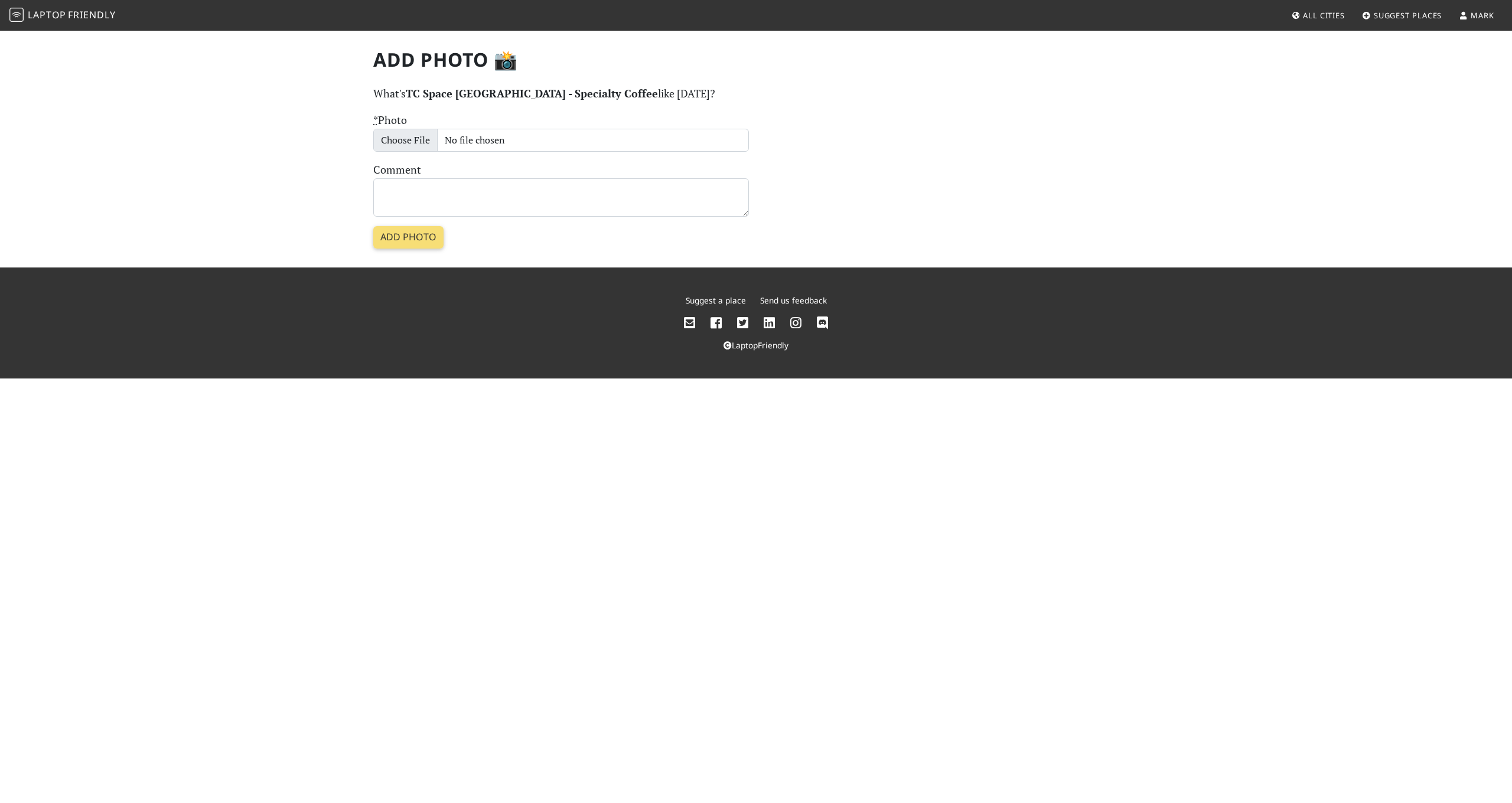
click at [794, 319] on icon at bounding box center [795, 323] width 11 height 13
